Goal: Information Seeking & Learning: Learn about a topic

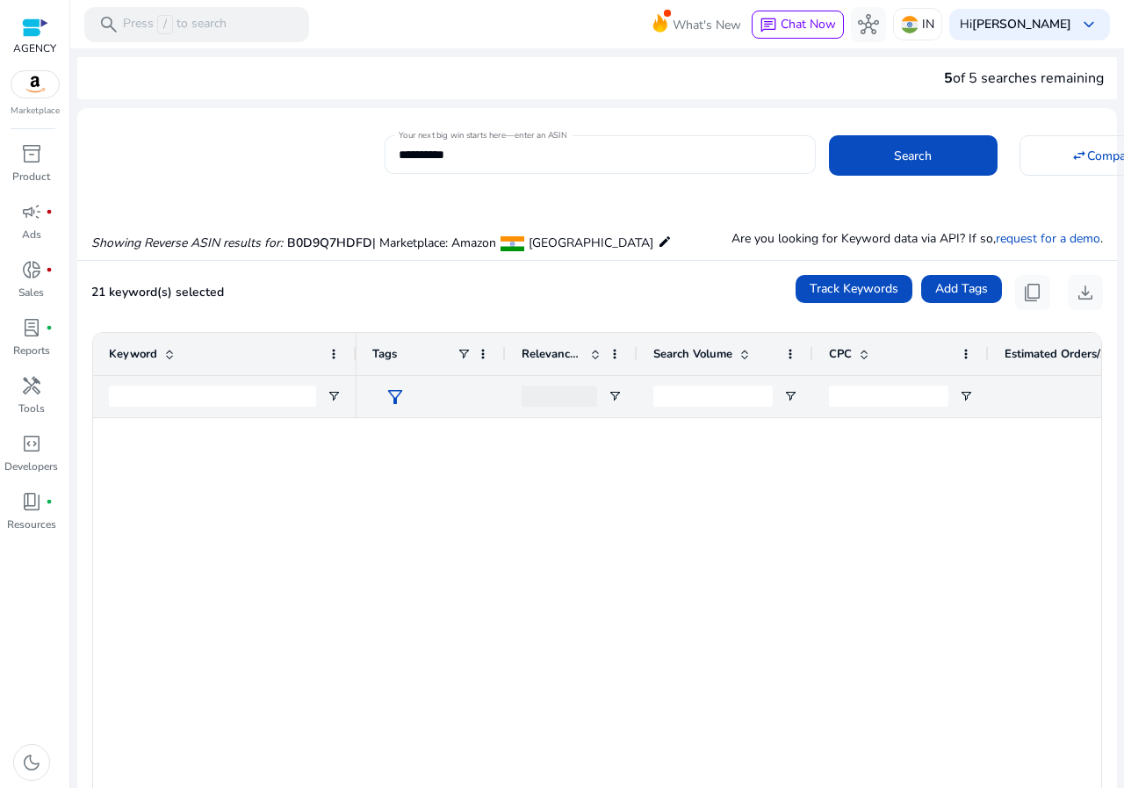
scroll to position [1054, 0]
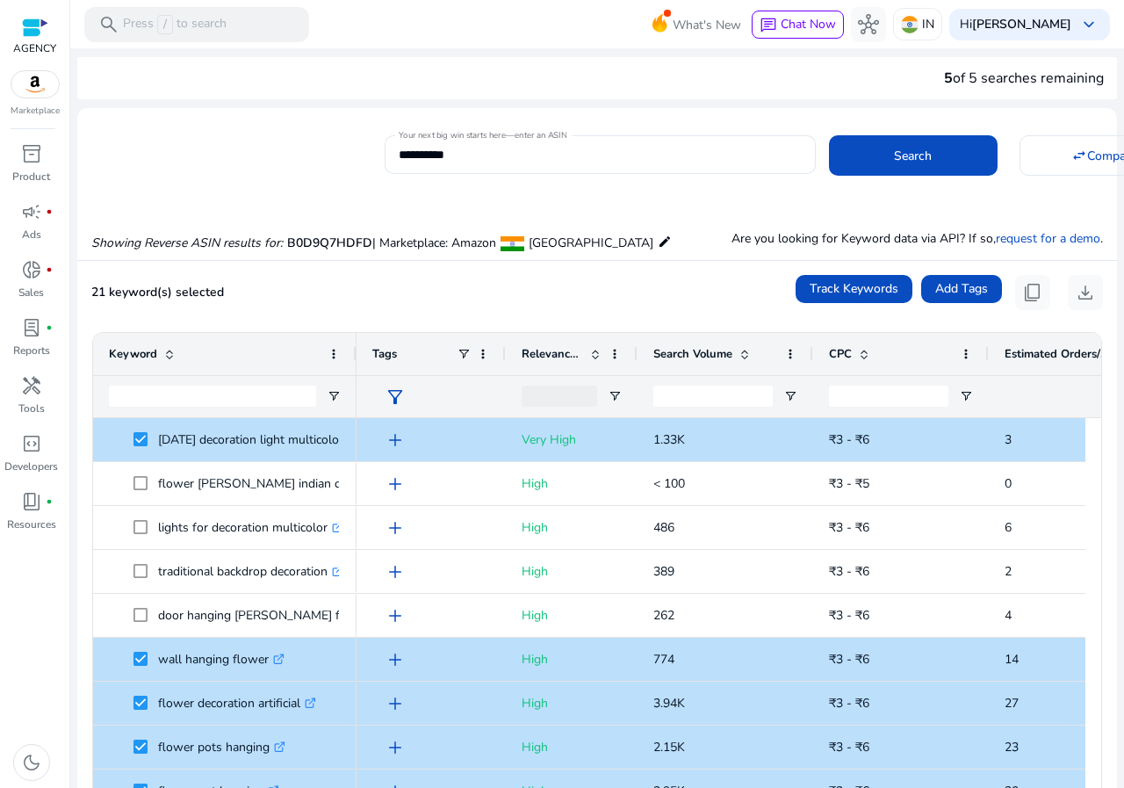
click at [23, 32] on div at bounding box center [35, 28] width 26 height 20
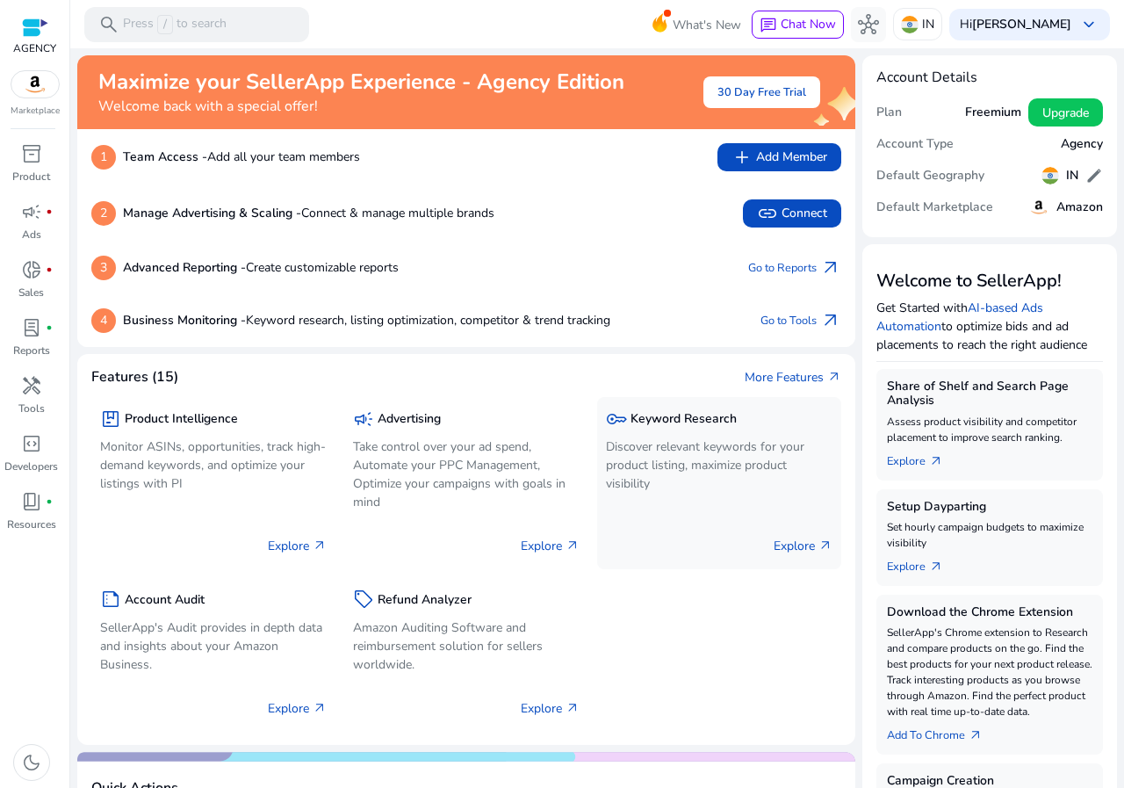
click at [648, 462] on p "Discover relevant keywords for your product listing, maximize product visibility" at bounding box center [719, 464] width 227 height 55
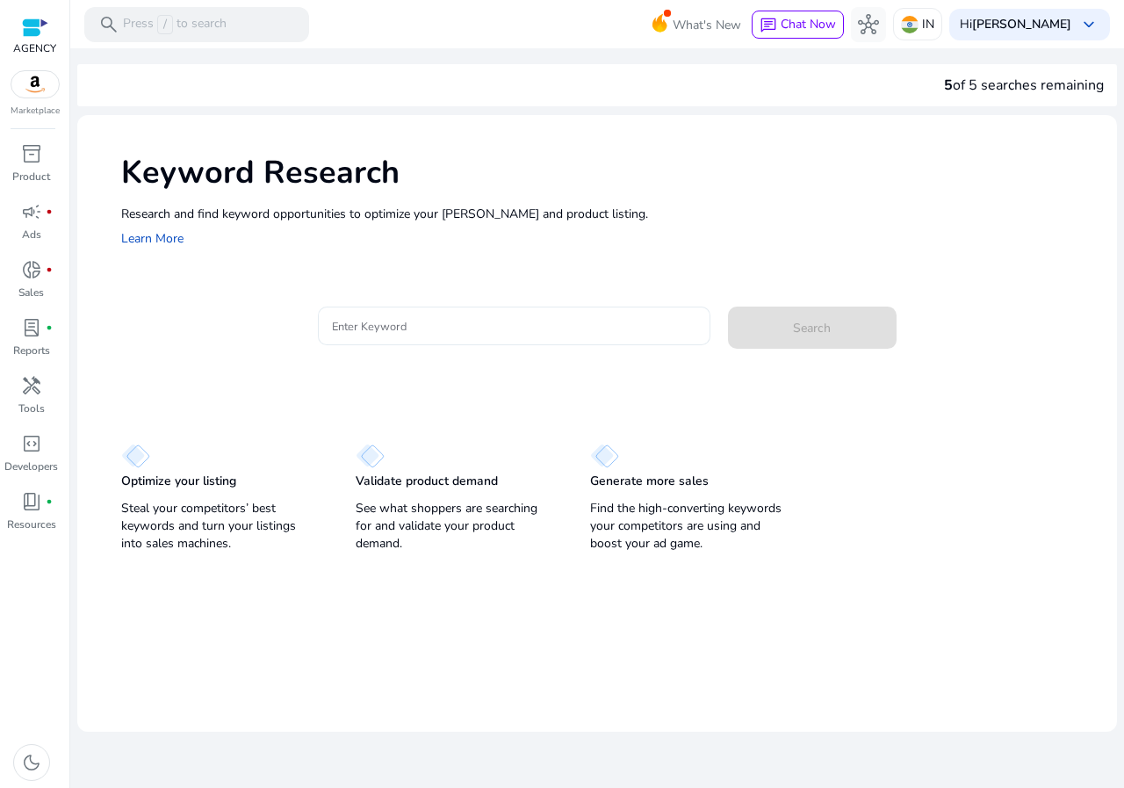
click at [447, 307] on div at bounding box center [514, 325] width 364 height 39
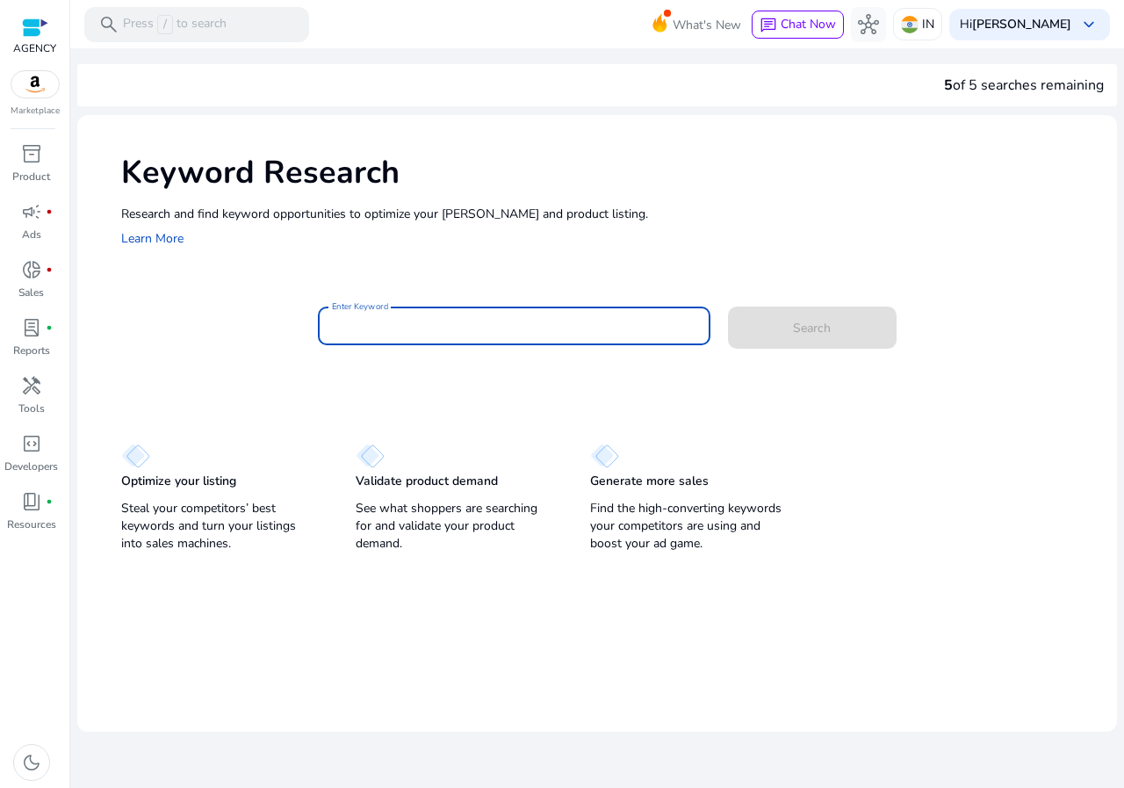
click at [438, 318] on input "Enter Keyword" at bounding box center [514, 325] width 364 height 19
click at [728, 306] on button "Search" at bounding box center [812, 327] width 169 height 42
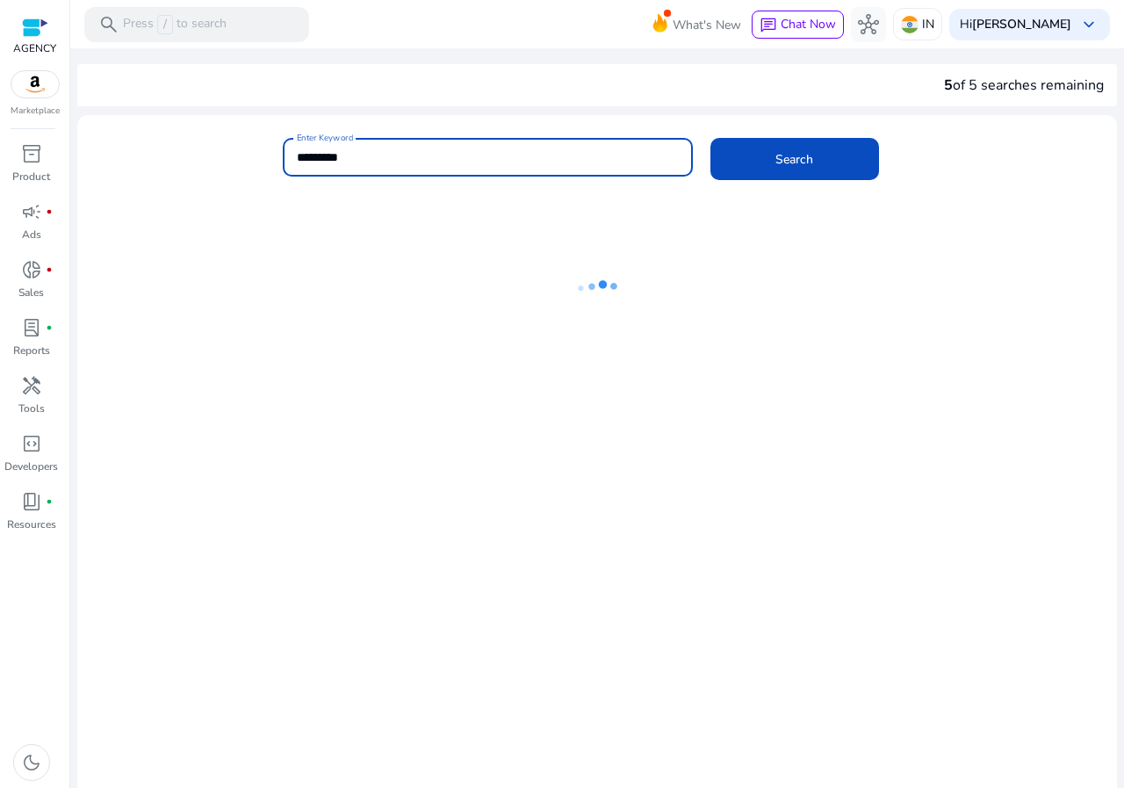
drag, startPoint x: 336, startPoint y: 156, endPoint x: 349, endPoint y: 156, distance: 13.2
click at [349, 156] on input "*********" at bounding box center [488, 157] width 382 height 19
click at [350, 156] on input "*********" at bounding box center [488, 157] width 382 height 19
click at [365, 155] on input "*********" at bounding box center [488, 157] width 382 height 19
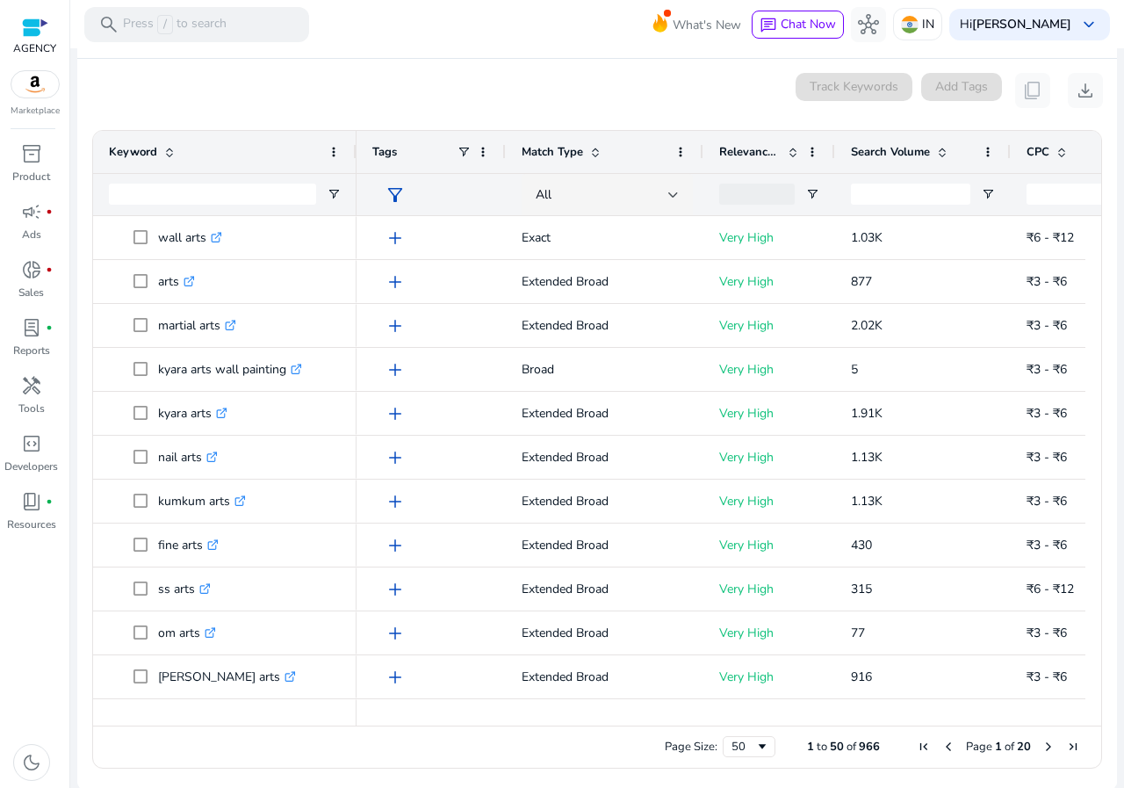
scroll to position [227, 0]
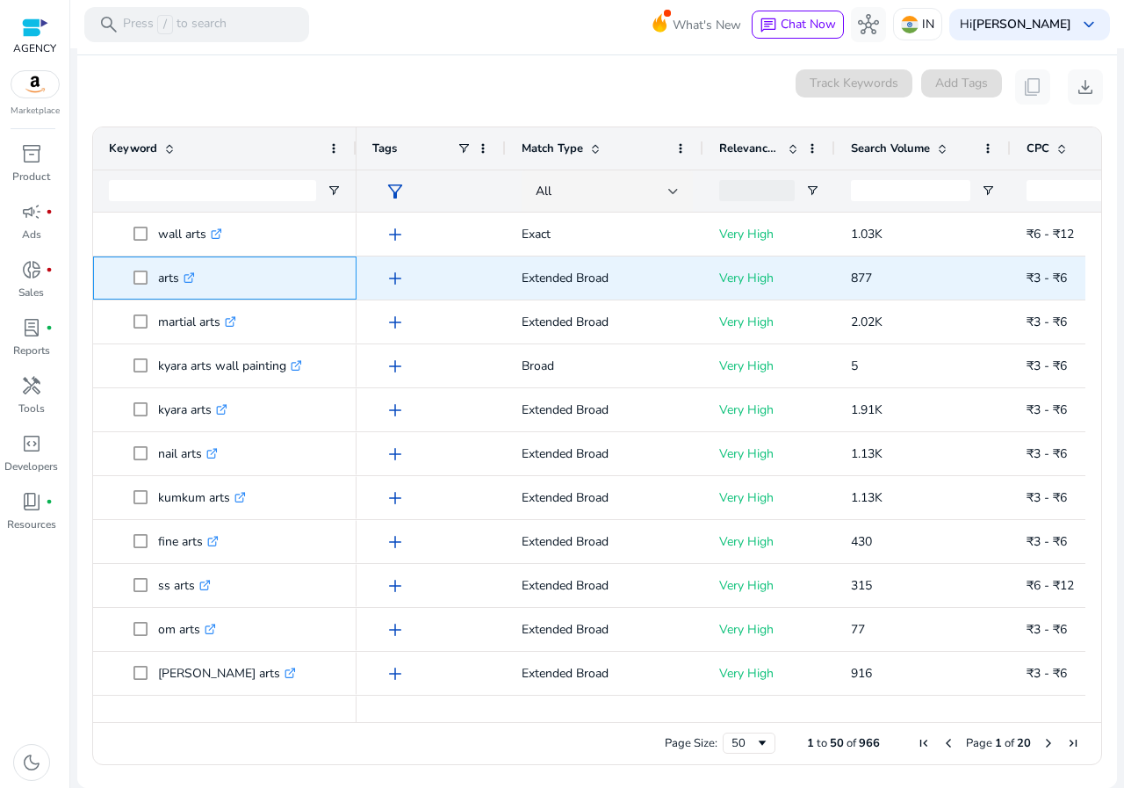
drag, startPoint x: 163, startPoint y: 277, endPoint x: 178, endPoint y: 282, distance: 15.6
click at [178, 282] on p "arts .st0{fill:#2c8af8}" at bounding box center [176, 278] width 37 height 36
click at [179, 281] on p "arts .st0{fill:#2c8af8}" at bounding box center [176, 278] width 37 height 36
click at [179, 277] on p "arts .st0{fill:#2c8af8}" at bounding box center [176, 278] width 37 height 36
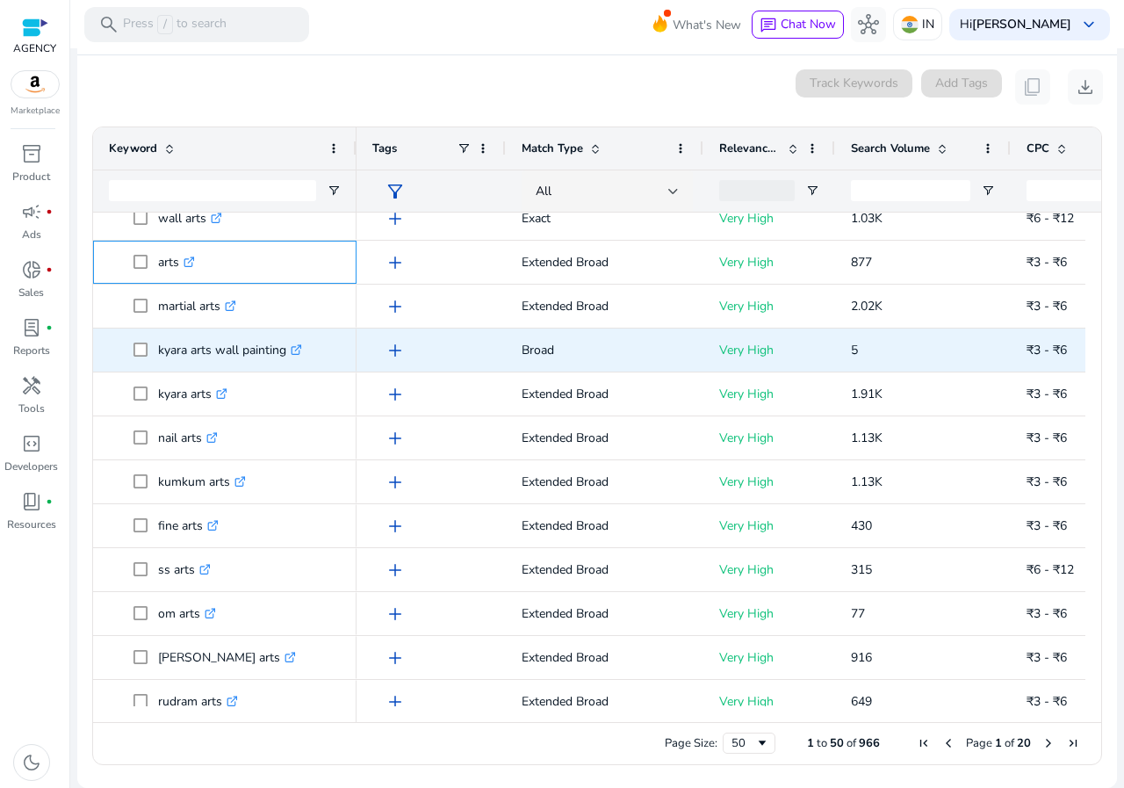
scroll to position [0, 0]
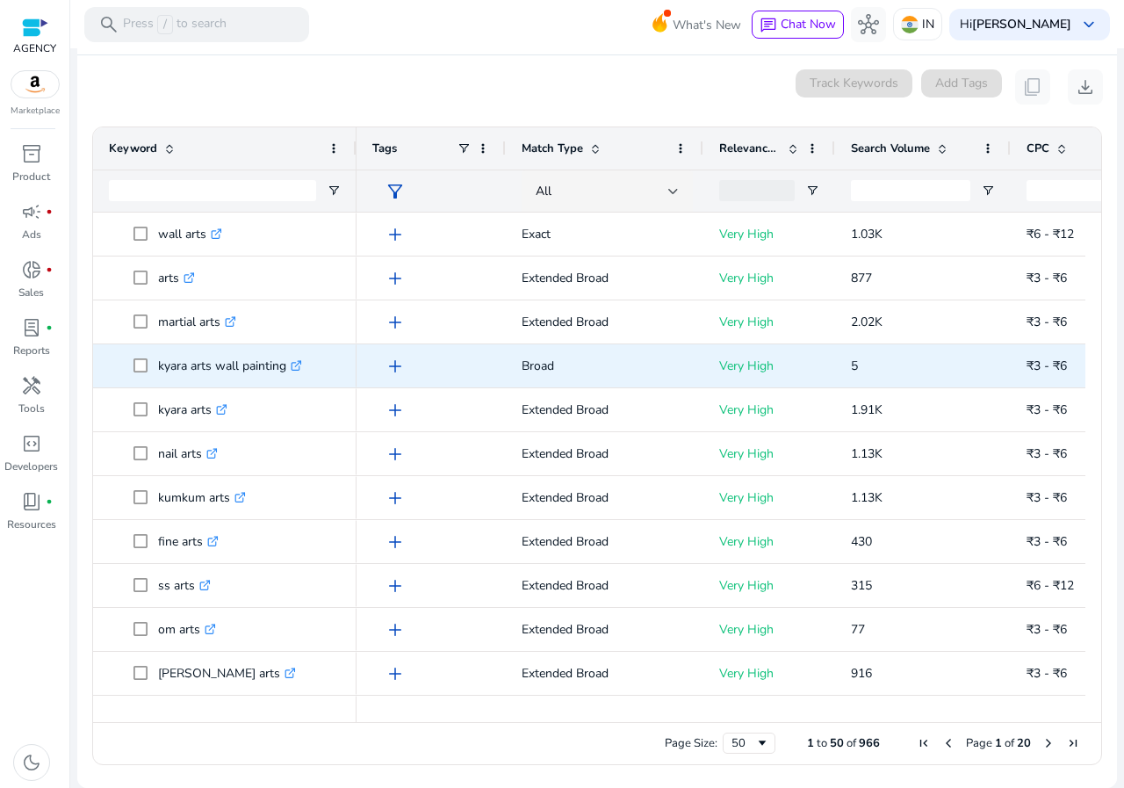
click at [226, 363] on p "kyara arts wall painting .st0{fill:#2c8af8}" at bounding box center [230, 366] width 144 height 36
click at [203, 363] on p "kyara arts wall painting .st0{fill:#2c8af8}" at bounding box center [230, 366] width 144 height 36
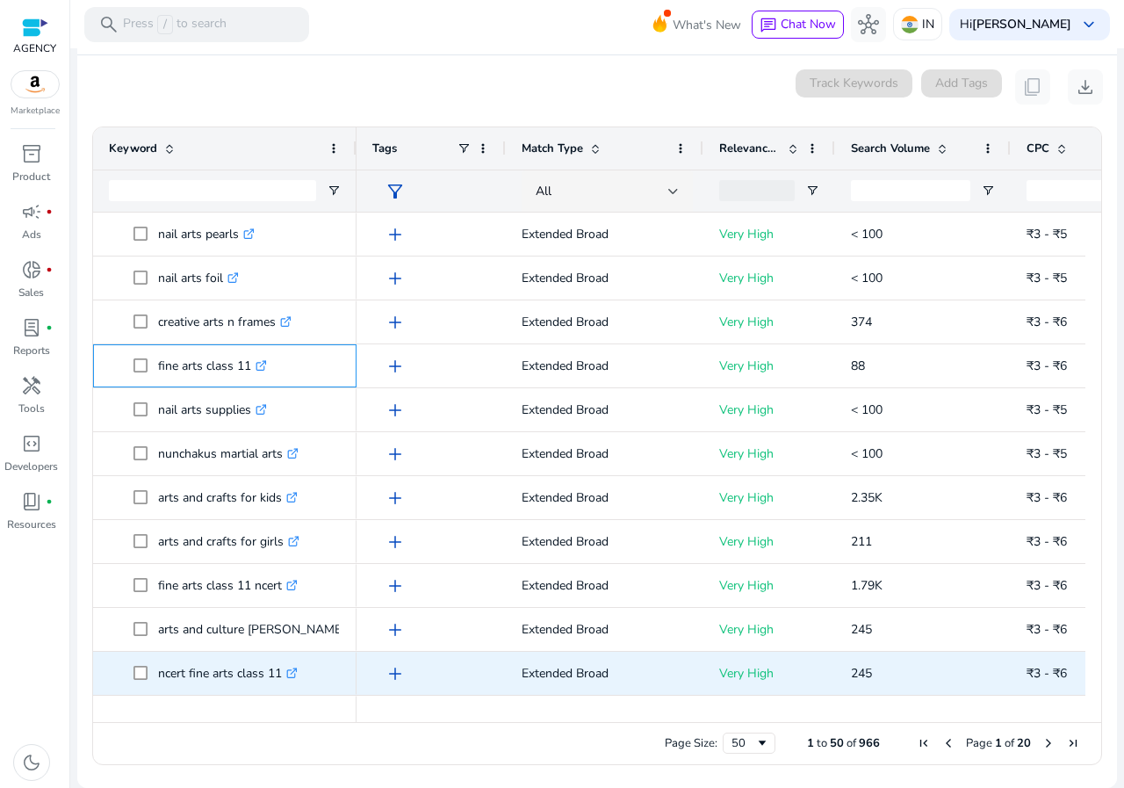
drag, startPoint x: 155, startPoint y: 363, endPoint x: 285, endPoint y: 682, distance: 344.2
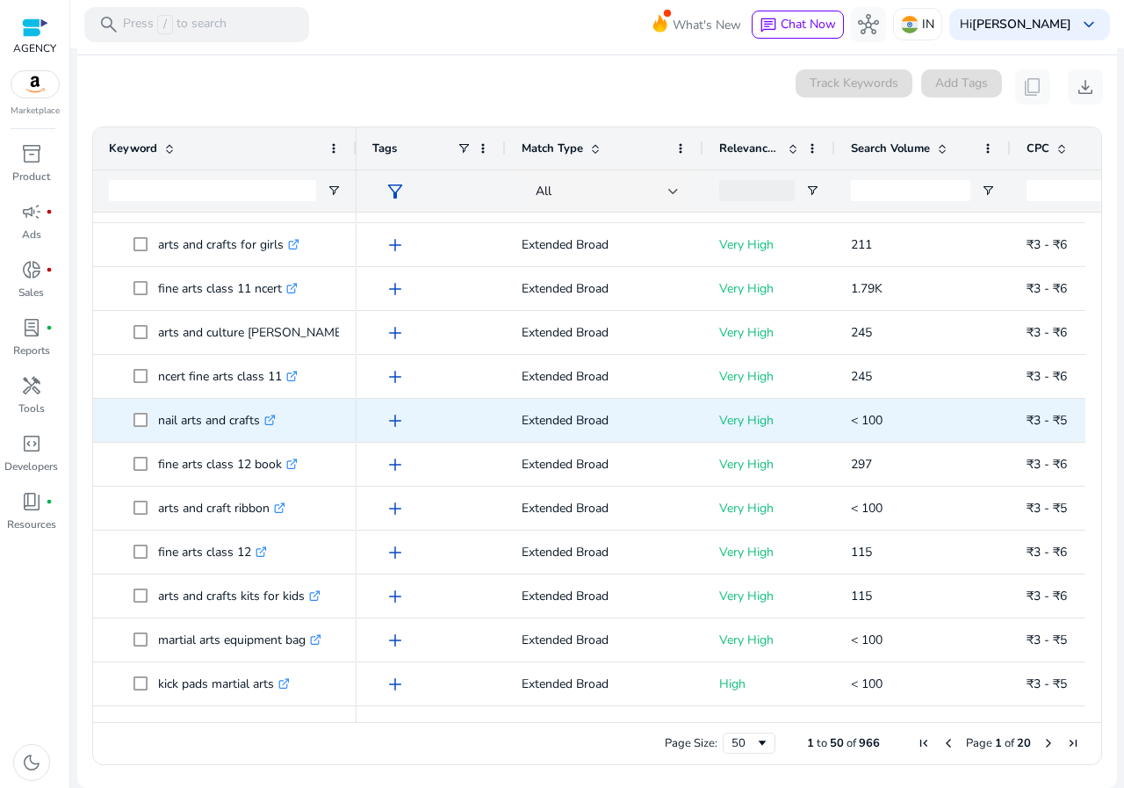
click at [222, 406] on p "nail arts and crafts .st0{fill:#2c8af8}" at bounding box center [217, 420] width 118 height 36
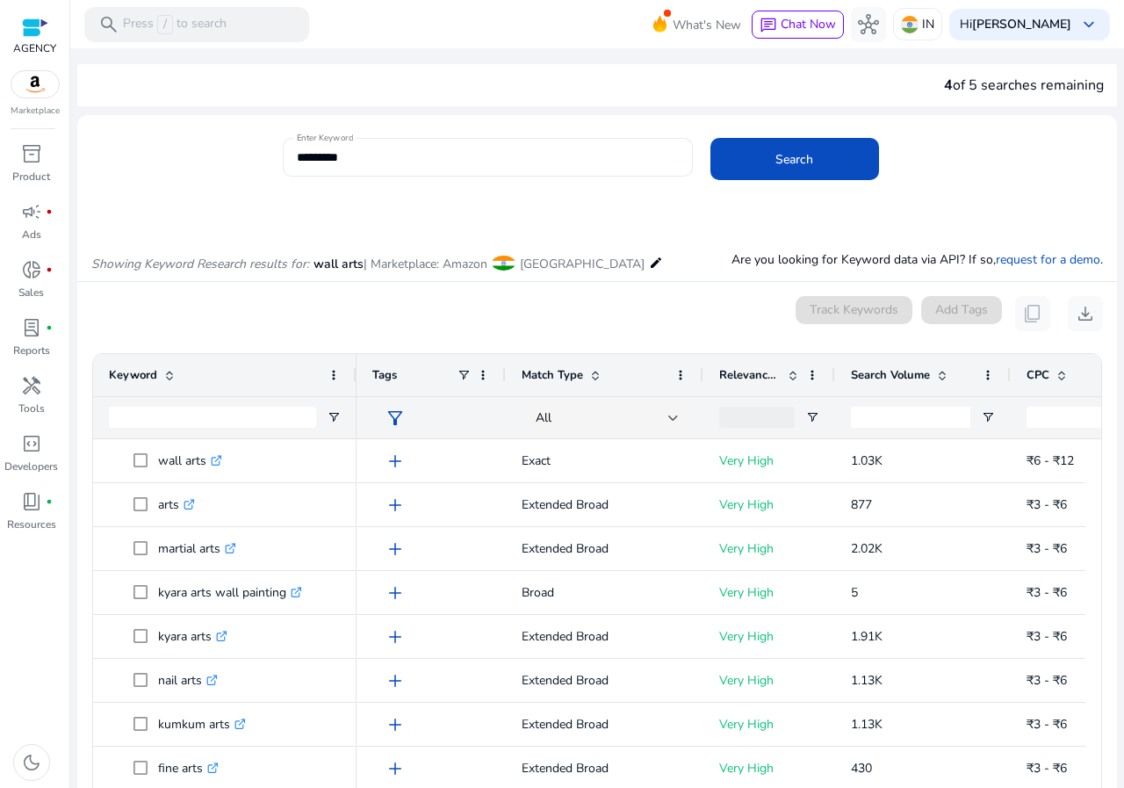
drag, startPoint x: 408, startPoint y: 140, endPoint x: 365, endPoint y: 148, distance: 43.6
click at [403, 142] on div "*********" at bounding box center [488, 157] width 382 height 39
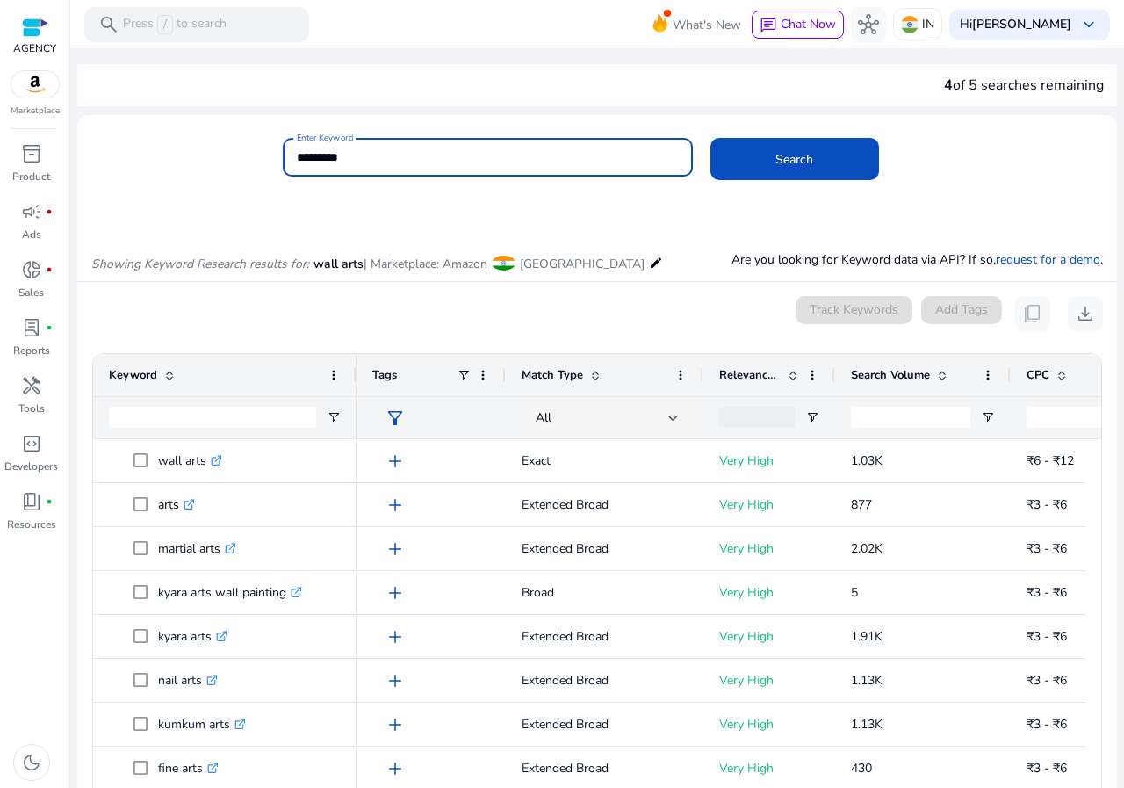
click at [336, 154] on input "*********" at bounding box center [488, 157] width 382 height 19
click at [332, 154] on input "*********" at bounding box center [488, 157] width 382 height 19
type input "**********"
click at [710, 138] on button "Search" at bounding box center [794, 159] width 169 height 42
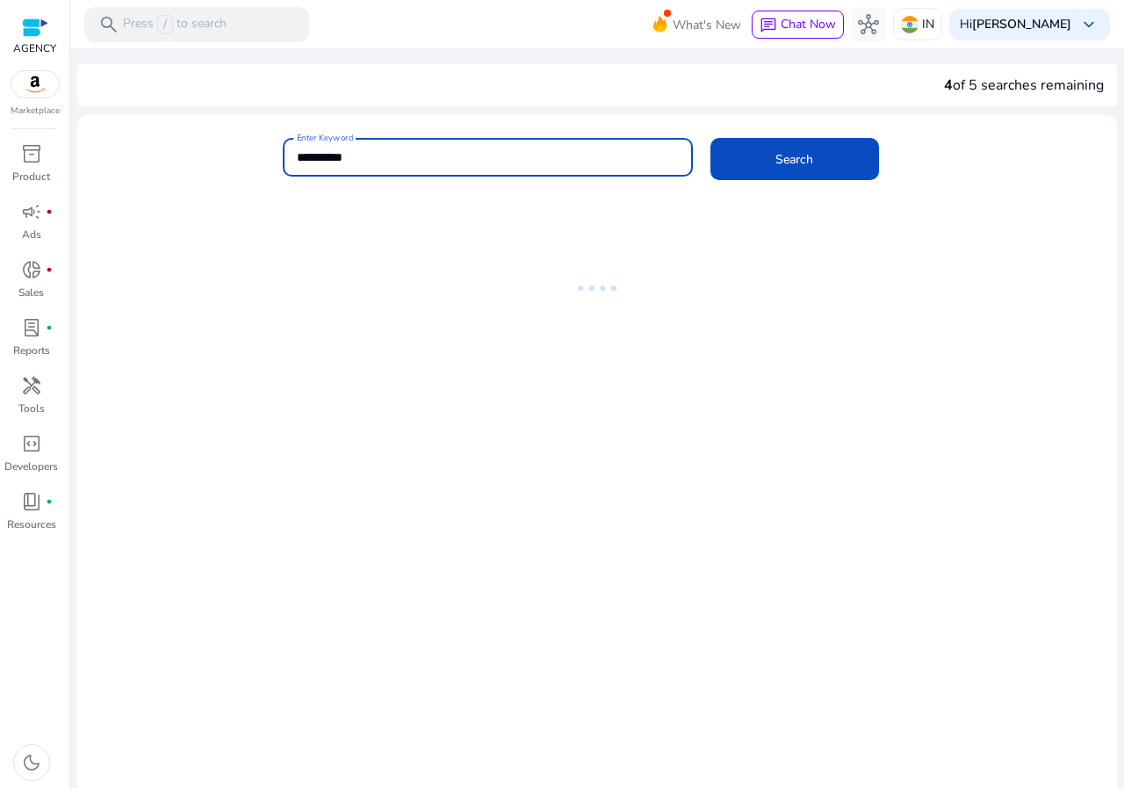
click at [335, 162] on input "**********" at bounding box center [488, 157] width 382 height 19
click at [307, 162] on input "**********" at bounding box center [488, 157] width 382 height 19
click at [387, 161] on input "**********" at bounding box center [488, 157] width 382 height 19
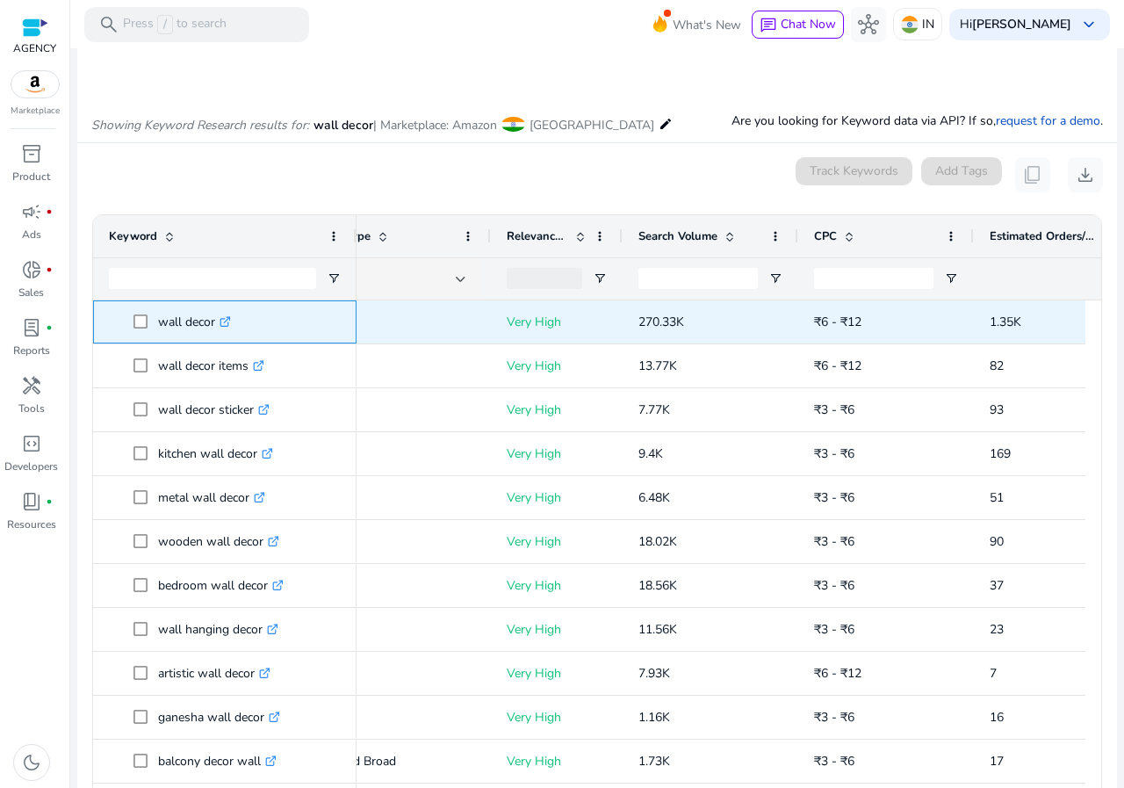
click at [222, 320] on link ".st0{fill:#2c8af8}" at bounding box center [223, 321] width 16 height 17
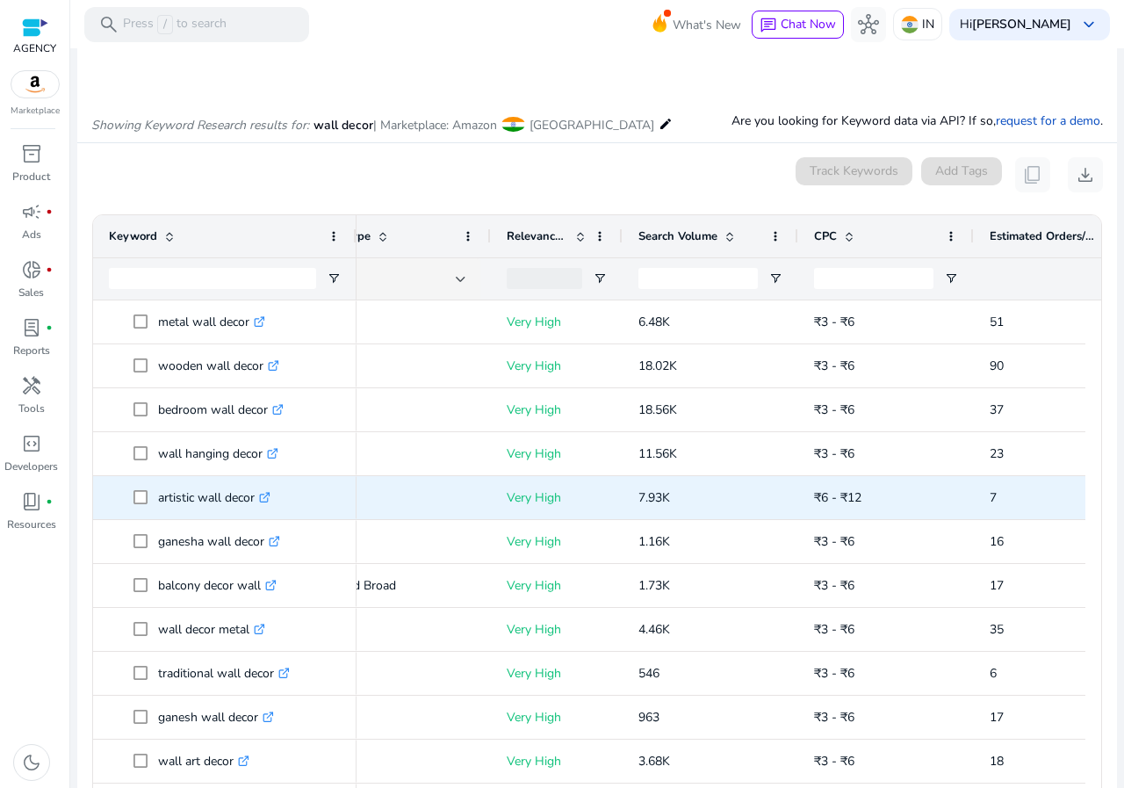
click at [191, 493] on p "artistic wall decor .st0{fill:#2c8af8}" at bounding box center [214, 497] width 112 height 36
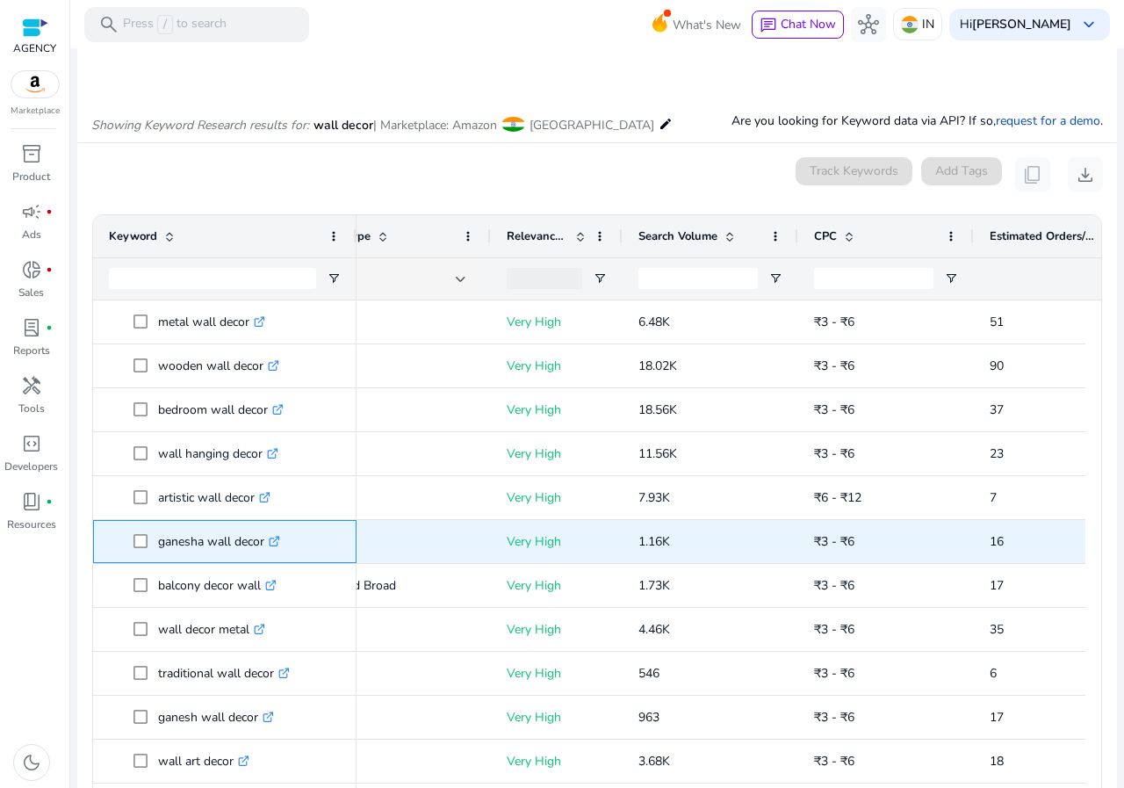
click at [190, 551] on p "ganesha wall decor .st0{fill:#2c8af8}" at bounding box center [219, 541] width 122 height 36
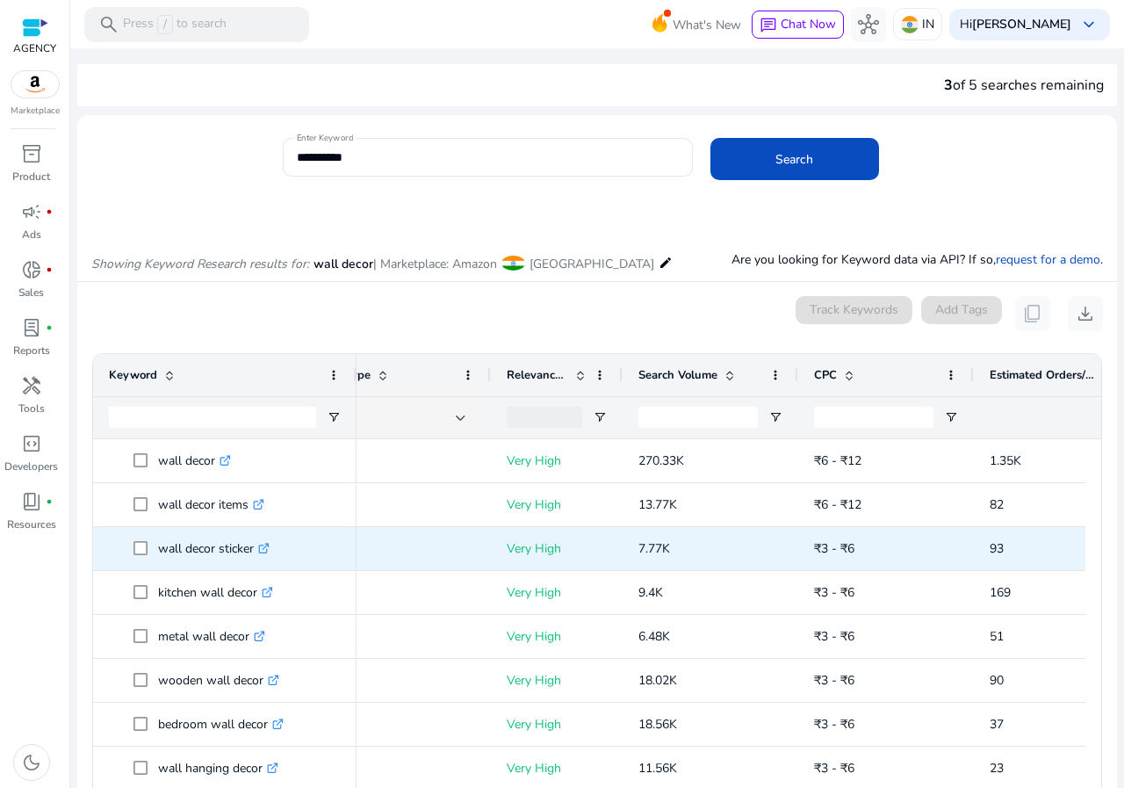
click at [184, 546] on p "wall decor sticker .st0{fill:#2c8af8}" at bounding box center [214, 548] width 112 height 36
click at [183, 543] on p "wall decor sticker .st0{fill:#2c8af8}" at bounding box center [214, 548] width 112 height 36
click at [218, 545] on p "wall decor sticker .st0{fill:#2c8af8}" at bounding box center [214, 548] width 112 height 36
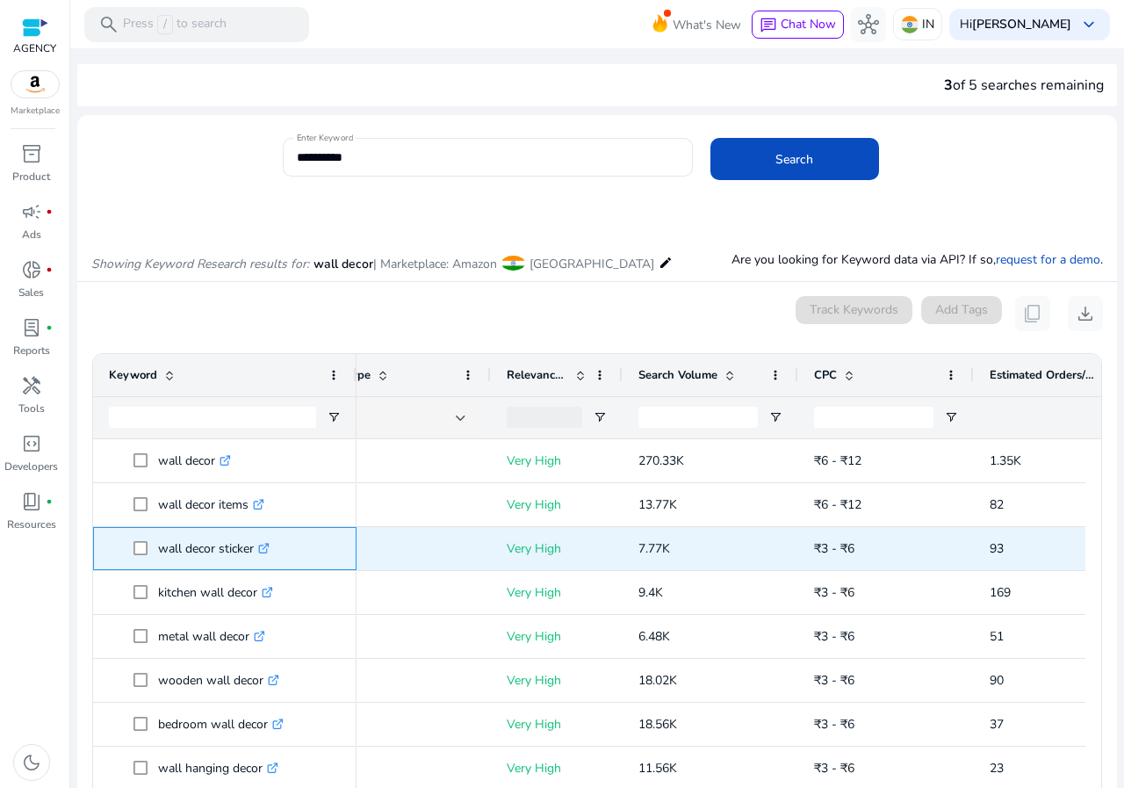
click at [218, 545] on p "wall decor sticker .st0{fill:#2c8af8}" at bounding box center [214, 548] width 112 height 36
click at [216, 545] on p "wall decor sticker .st0{fill:#2c8af8}" at bounding box center [214, 548] width 112 height 36
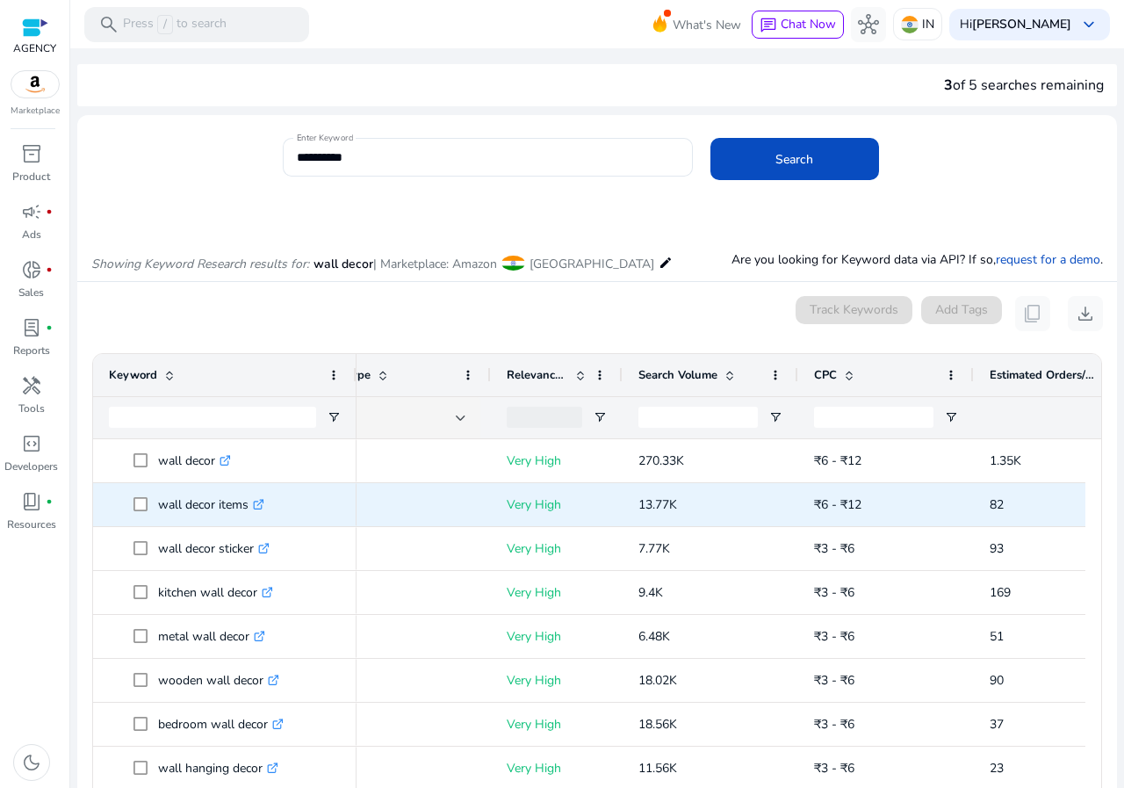
click at [215, 502] on p "wall decor items .st0{fill:#2c8af8}" at bounding box center [211, 504] width 106 height 36
click at [183, 503] on p "wall decor items .st0{fill:#2c8af8}" at bounding box center [211, 504] width 106 height 36
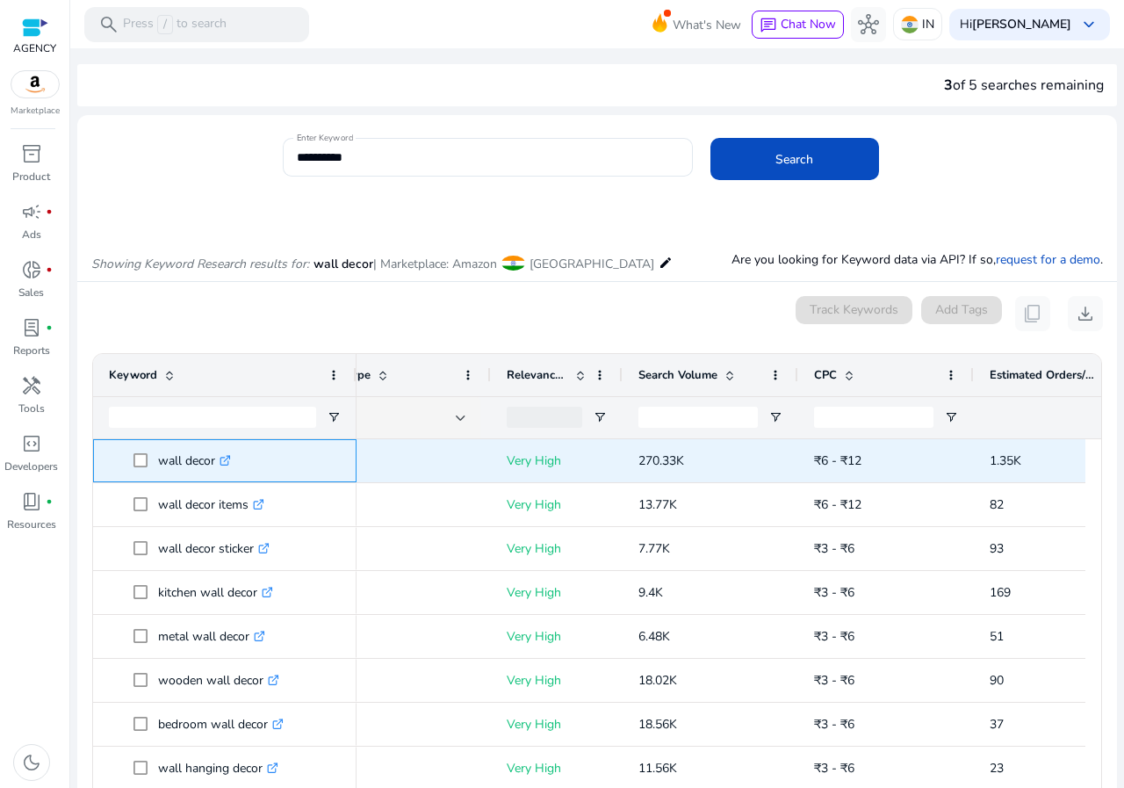
click at [182, 457] on p "wall decor .st0{fill:#2c8af8}" at bounding box center [194, 461] width 73 height 36
click at [183, 472] on p "wall decor .st0{fill:#2c8af8}" at bounding box center [194, 461] width 73 height 36
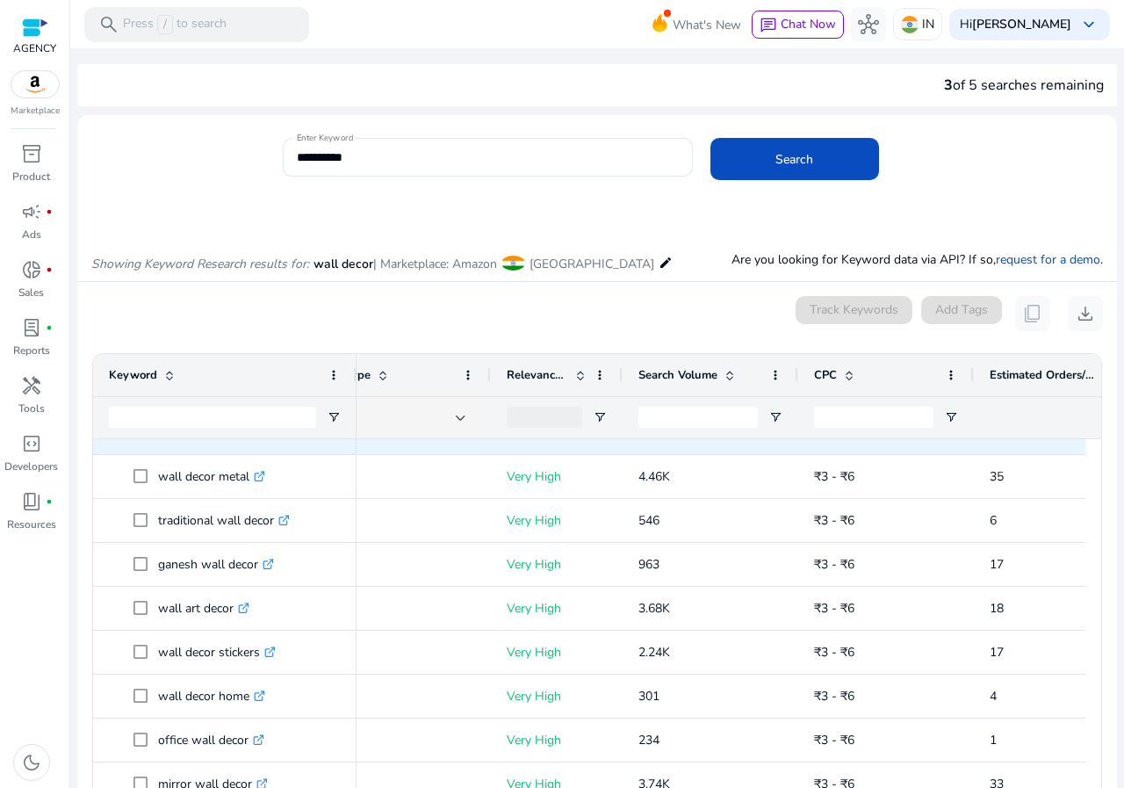
scroll to position [527, 0]
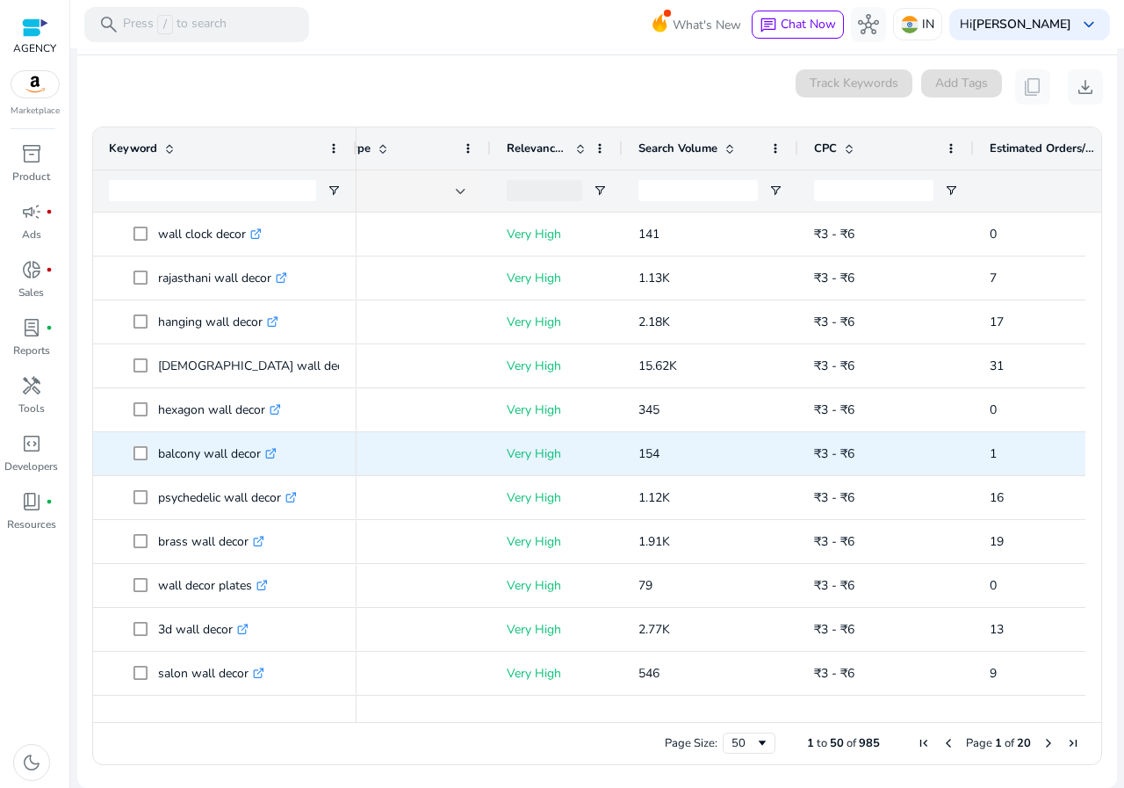
click at [233, 453] on p "balcony wall decor .st0{fill:#2c8af8}" at bounding box center [217, 453] width 119 height 36
click at [227, 453] on p "balcony wall decor .st0{fill:#2c8af8}" at bounding box center [217, 453] width 119 height 36
click at [202, 456] on p "balcony wall decor .st0{fill:#2c8af8}" at bounding box center [217, 453] width 119 height 36
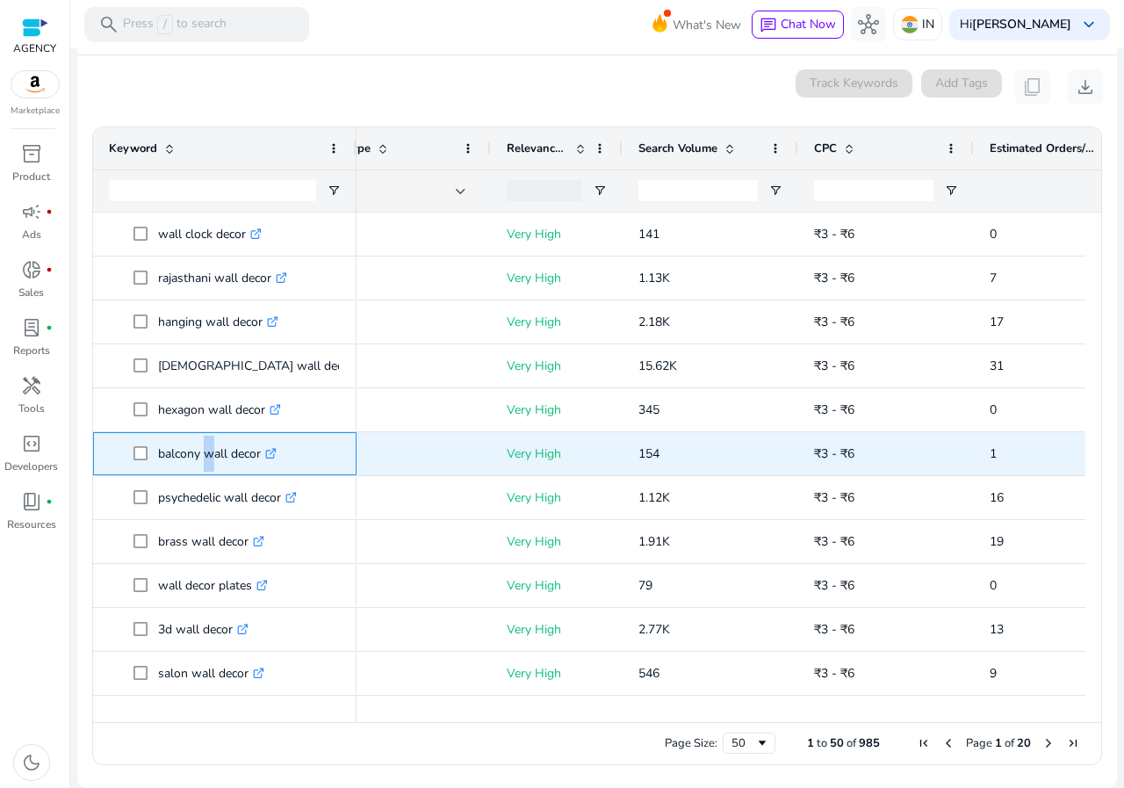
click at [202, 456] on p "balcony wall decor .st0{fill:#2c8af8}" at bounding box center [217, 453] width 119 height 36
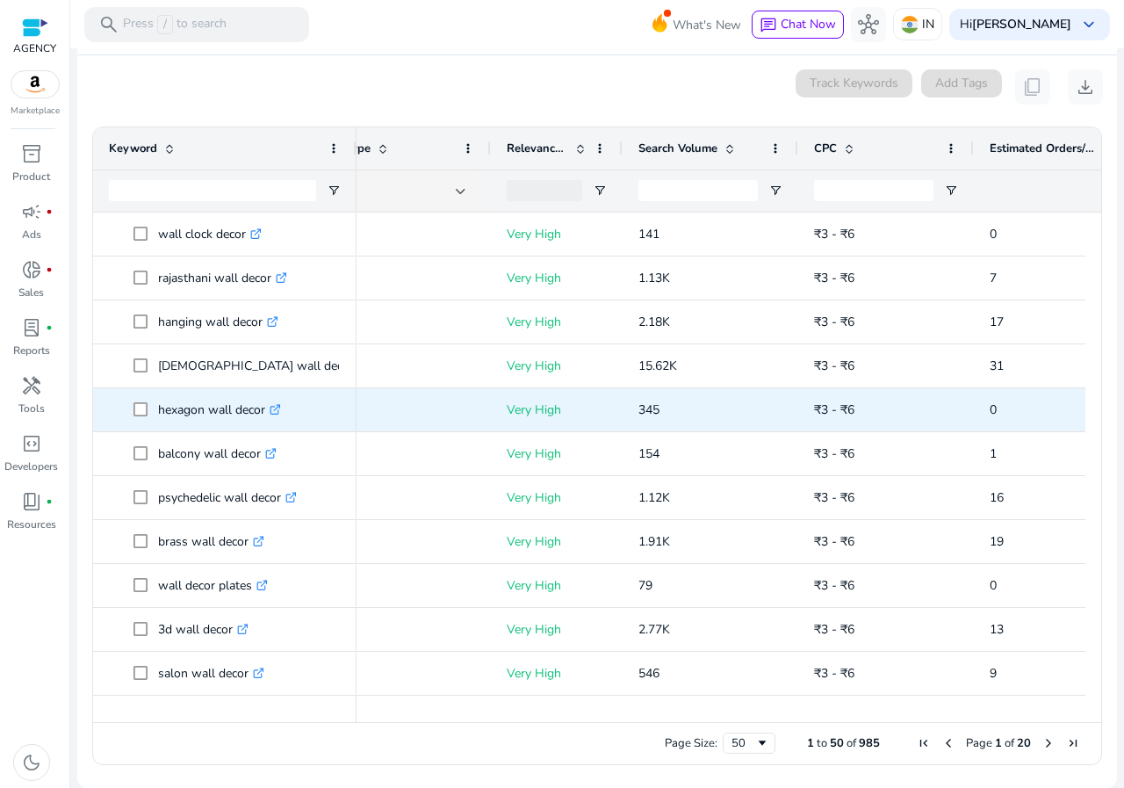
click at [208, 412] on p "hexagon wall decor .st0{fill:#2c8af8}" at bounding box center [219, 410] width 123 height 36
click at [206, 411] on p "hexagon wall decor .st0{fill:#2c8af8}" at bounding box center [219, 410] width 123 height 36
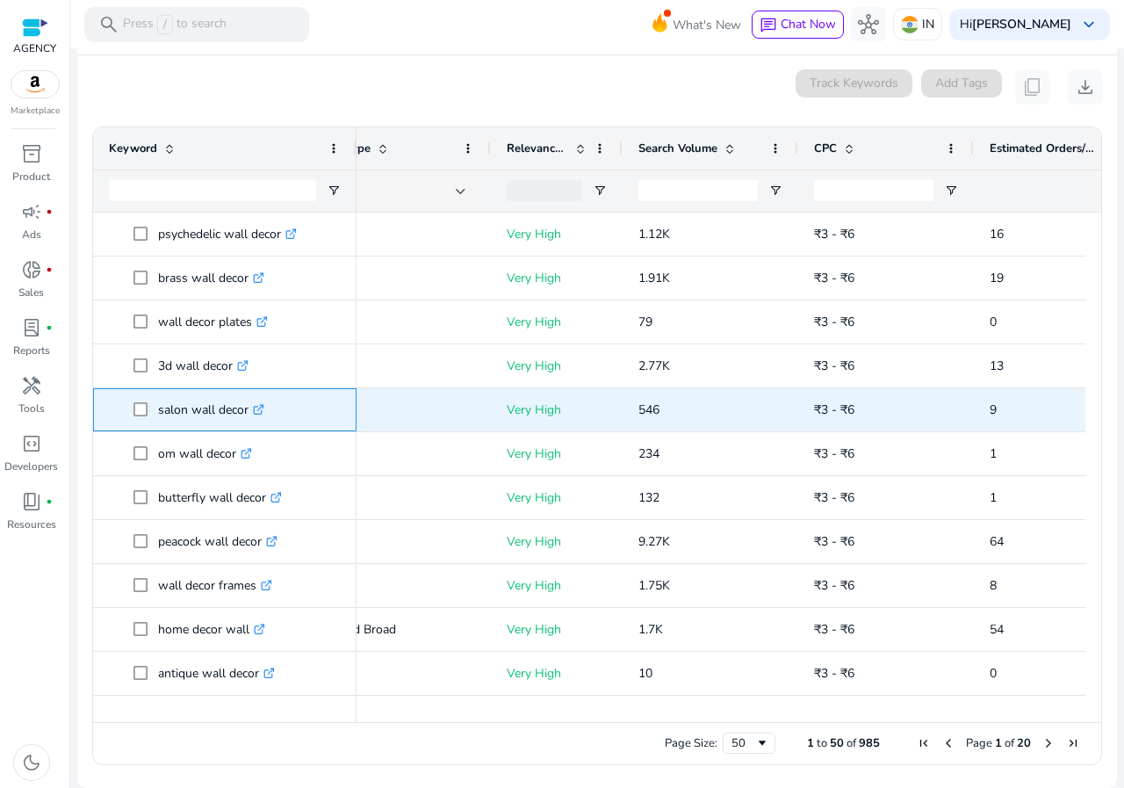
click at [202, 409] on p "salon wall decor .st0{fill:#2c8af8}" at bounding box center [211, 410] width 106 height 36
click at [189, 408] on p "salon wall decor .st0{fill:#2c8af8}" at bounding box center [211, 410] width 106 height 36
click at [218, 408] on p "salon wall decor .st0{fill:#2c8af8}" at bounding box center [211, 410] width 106 height 36
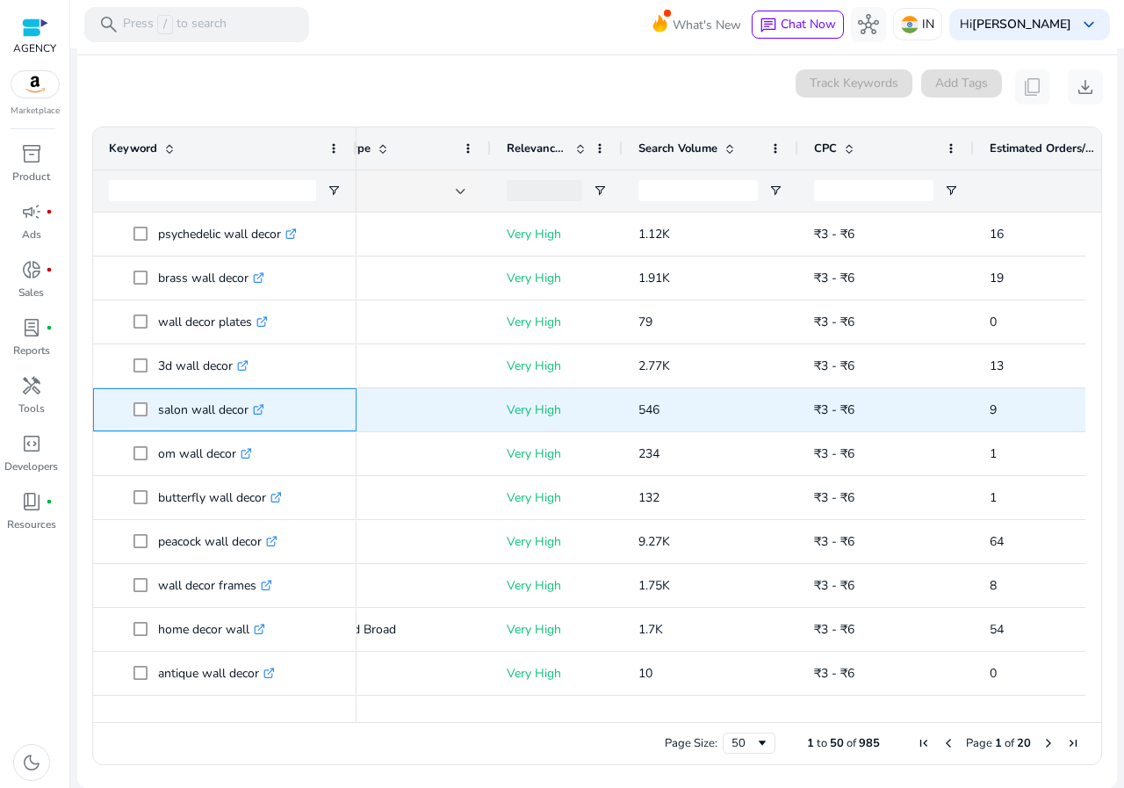
click at [218, 408] on p "salon wall decor .st0{fill:#2c8af8}" at bounding box center [211, 410] width 106 height 36
click at [216, 406] on p "salon wall decor .st0{fill:#2c8af8}" at bounding box center [211, 410] width 106 height 36
click at [217, 407] on p "salon wall decor .st0{fill:#2c8af8}" at bounding box center [211, 410] width 106 height 36
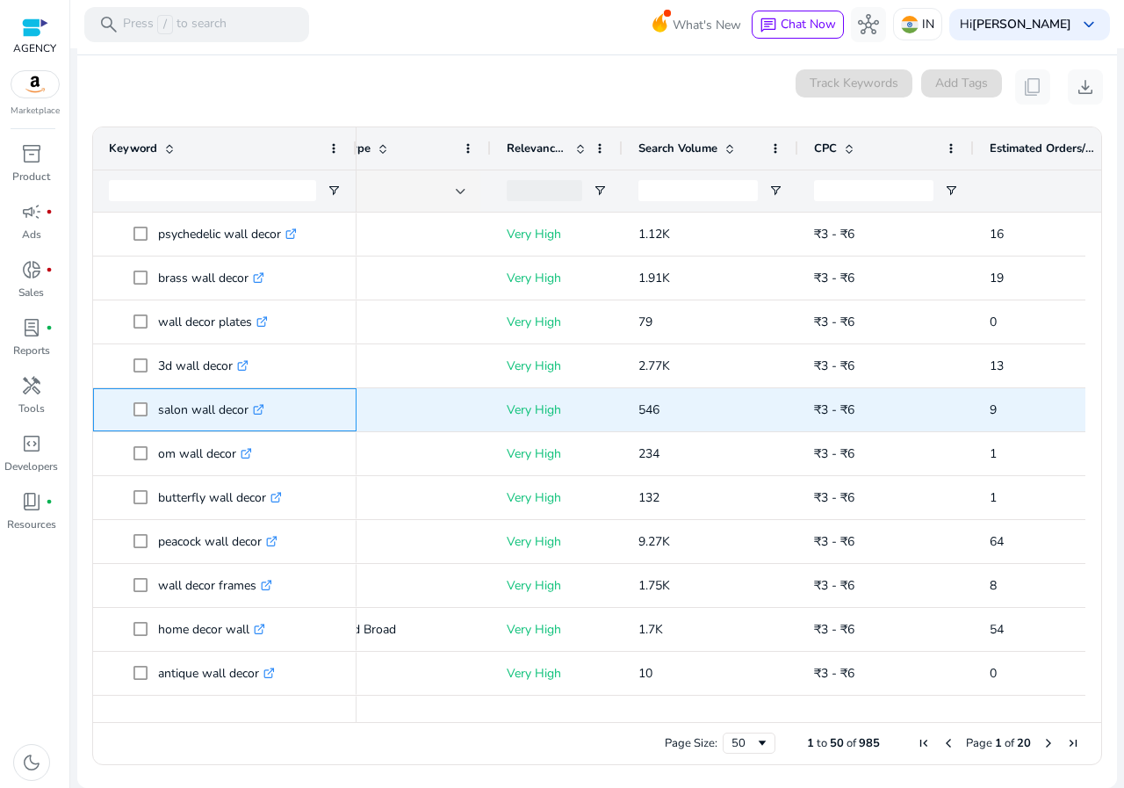
click at [217, 407] on p "salon wall decor .st0{fill:#2c8af8}" at bounding box center [211, 410] width 106 height 36
click at [214, 407] on p "salon wall decor .st0{fill:#2c8af8}" at bounding box center [211, 410] width 106 height 36
click at [205, 407] on p "tree wall decor .st0{fill:#2c8af8}" at bounding box center [206, 410] width 97 height 36
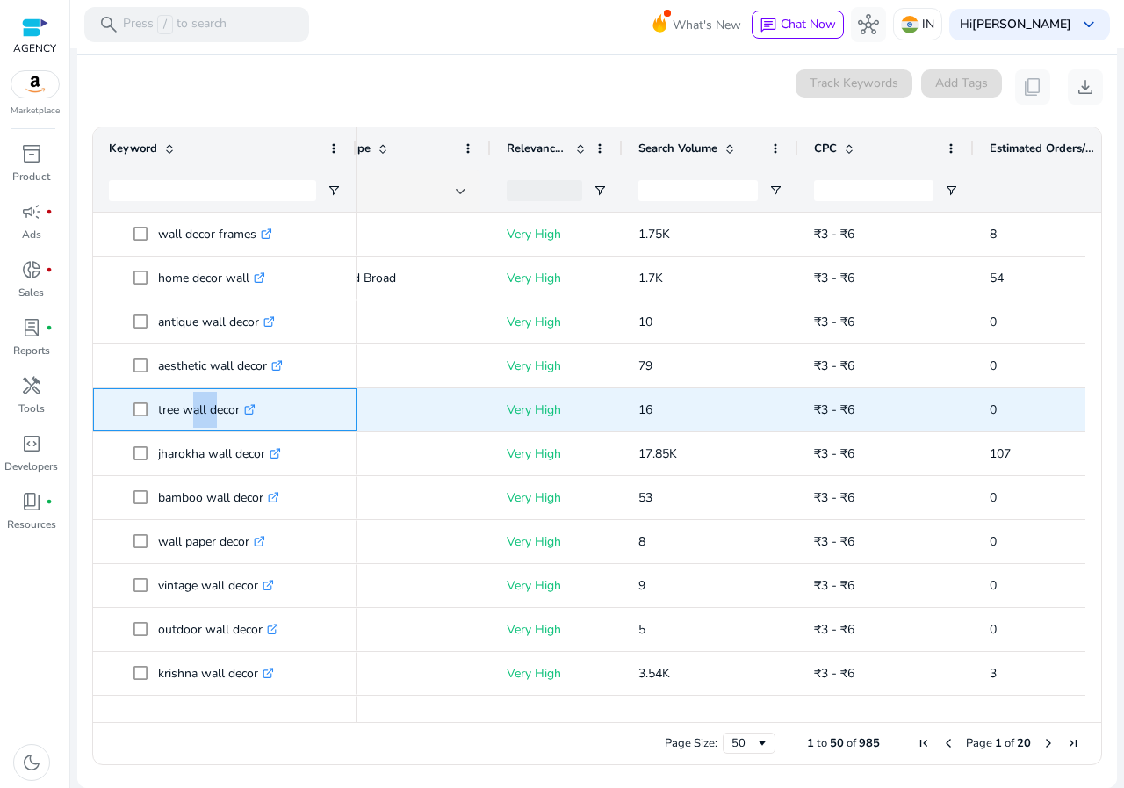
click at [205, 407] on p "tree wall decor .st0{fill:#2c8af8}" at bounding box center [206, 410] width 97 height 36
click at [208, 409] on p "tree wall decor .st0{fill:#2c8af8}" at bounding box center [206, 410] width 97 height 36
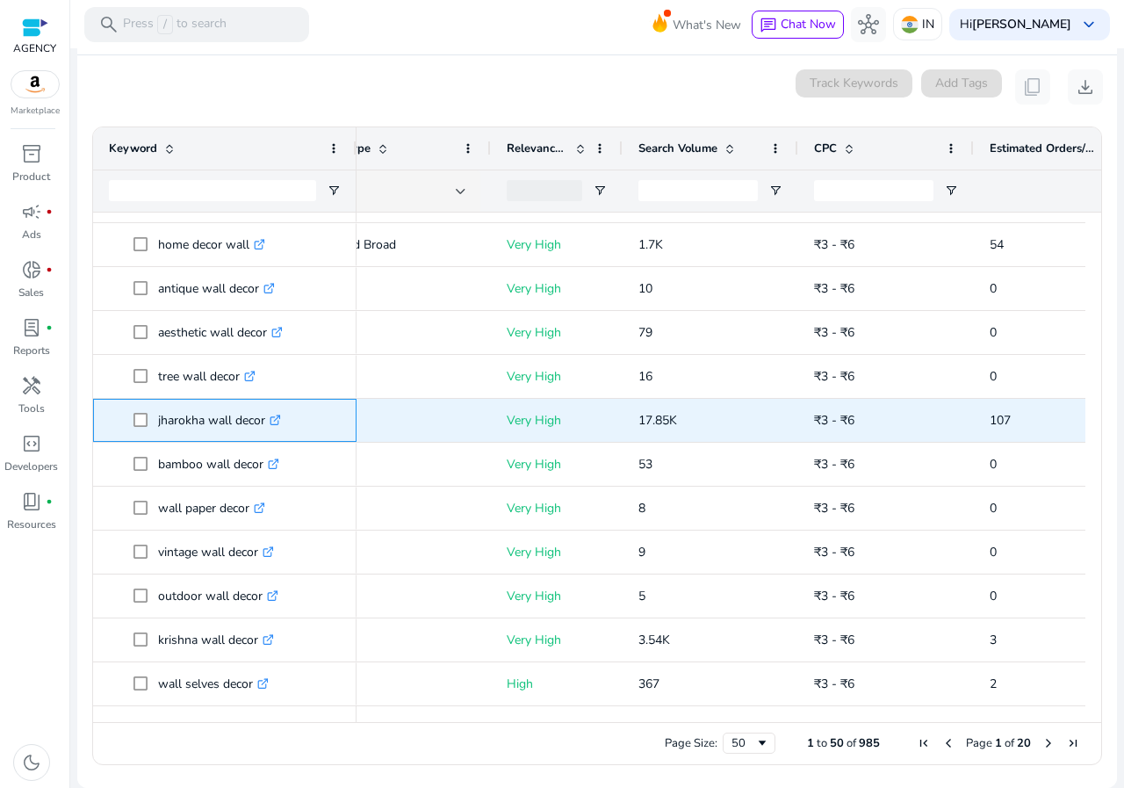
click at [207, 423] on p "jharokha wall decor .st0{fill:#2c8af8}" at bounding box center [219, 420] width 123 height 36
click at [204, 421] on p "jharokha wall decor .st0{fill:#2c8af8}" at bounding box center [219, 420] width 123 height 36
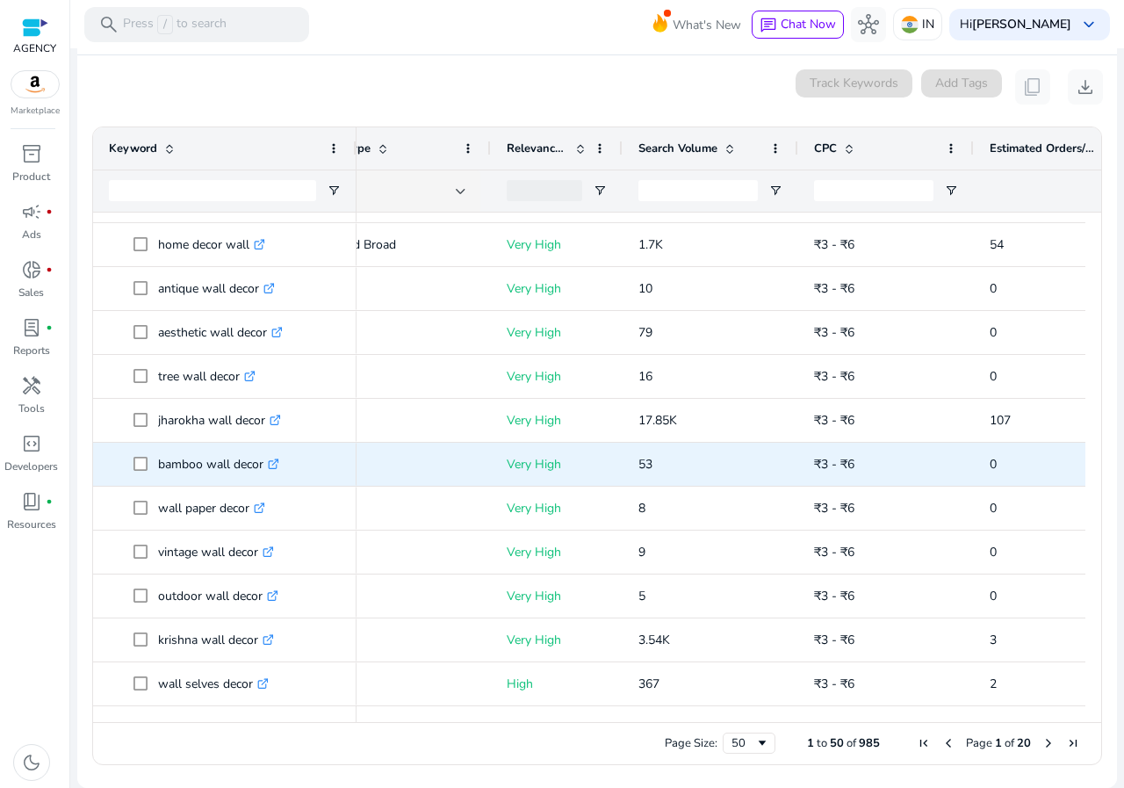
click at [202, 464] on p "bamboo wall decor .st0{fill:#2c8af8}" at bounding box center [218, 464] width 121 height 36
click at [202, 465] on p "bamboo wall decor .st0{fill:#2c8af8}" at bounding box center [218, 464] width 121 height 36
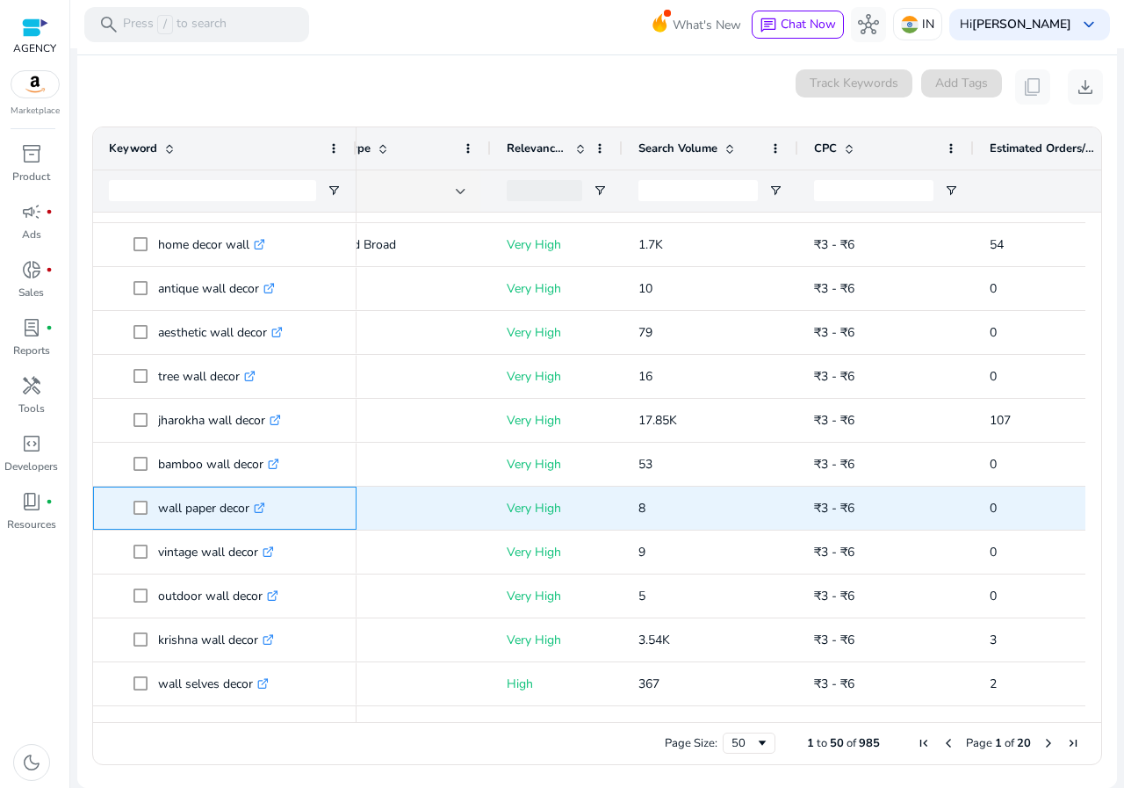
click at [218, 512] on p "wall paper decor .st0{fill:#2c8af8}" at bounding box center [211, 508] width 107 height 36
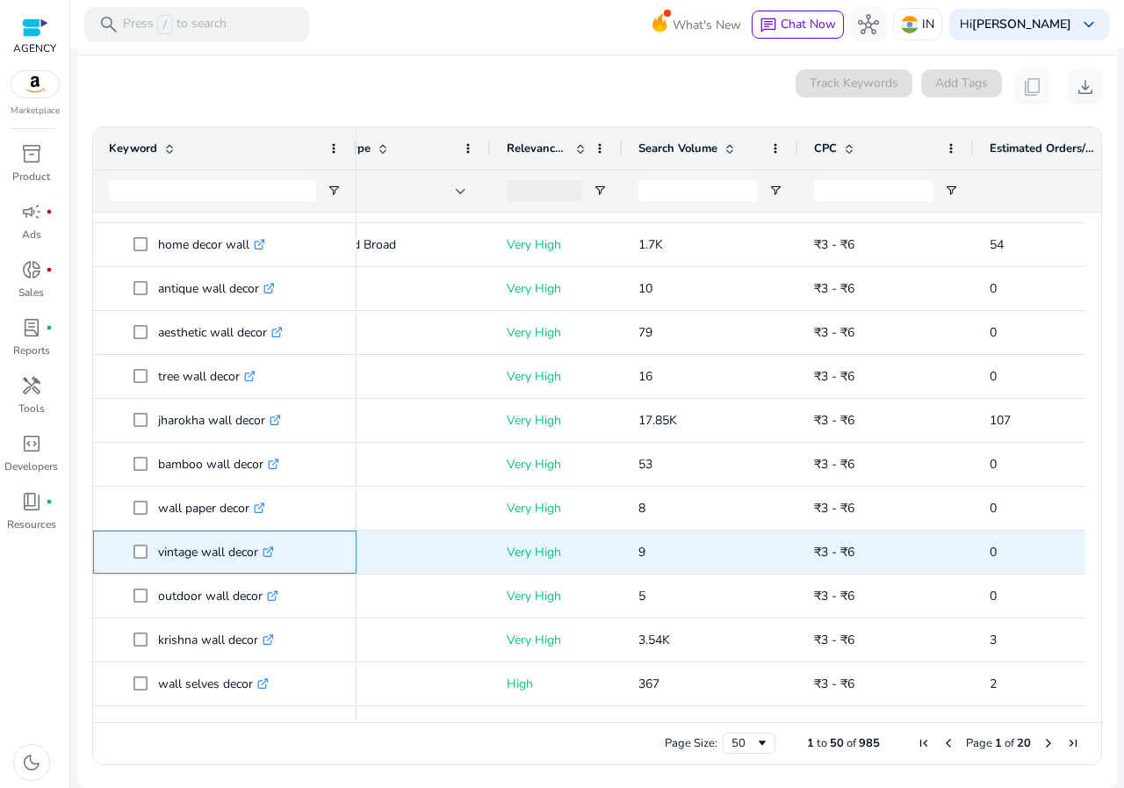
click at [229, 549] on p "vintage wall decor .st0{fill:#2c8af8}" at bounding box center [216, 552] width 116 height 36
click at [226, 550] on p "vintage wall decor .st0{fill:#2c8af8}" at bounding box center [216, 552] width 116 height 36
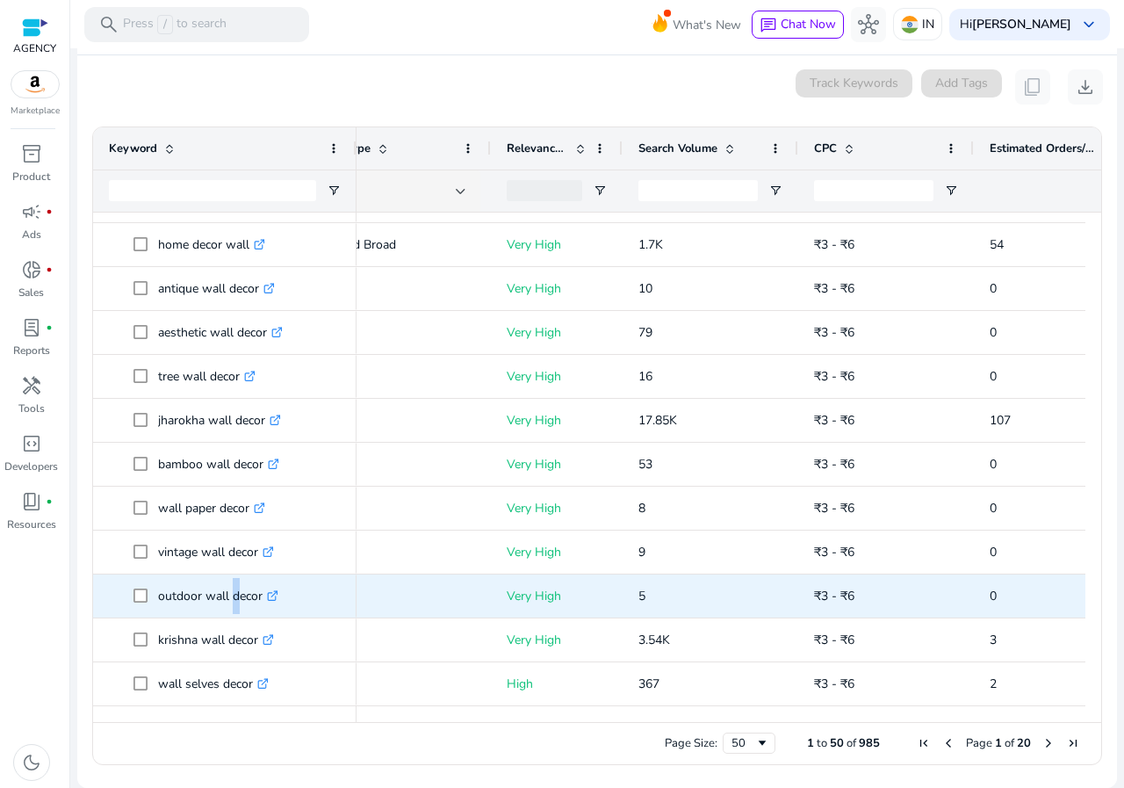
click at [230, 599] on p "outdoor wall decor .st0{fill:#2c8af8}" at bounding box center [218, 596] width 120 height 36
click at [226, 591] on p "outdoor wall decor .st0{fill:#2c8af8}" at bounding box center [218, 596] width 120 height 36
click at [203, 587] on p "outdoor wall decor .st0{fill:#2c8af8}" at bounding box center [218, 596] width 120 height 36
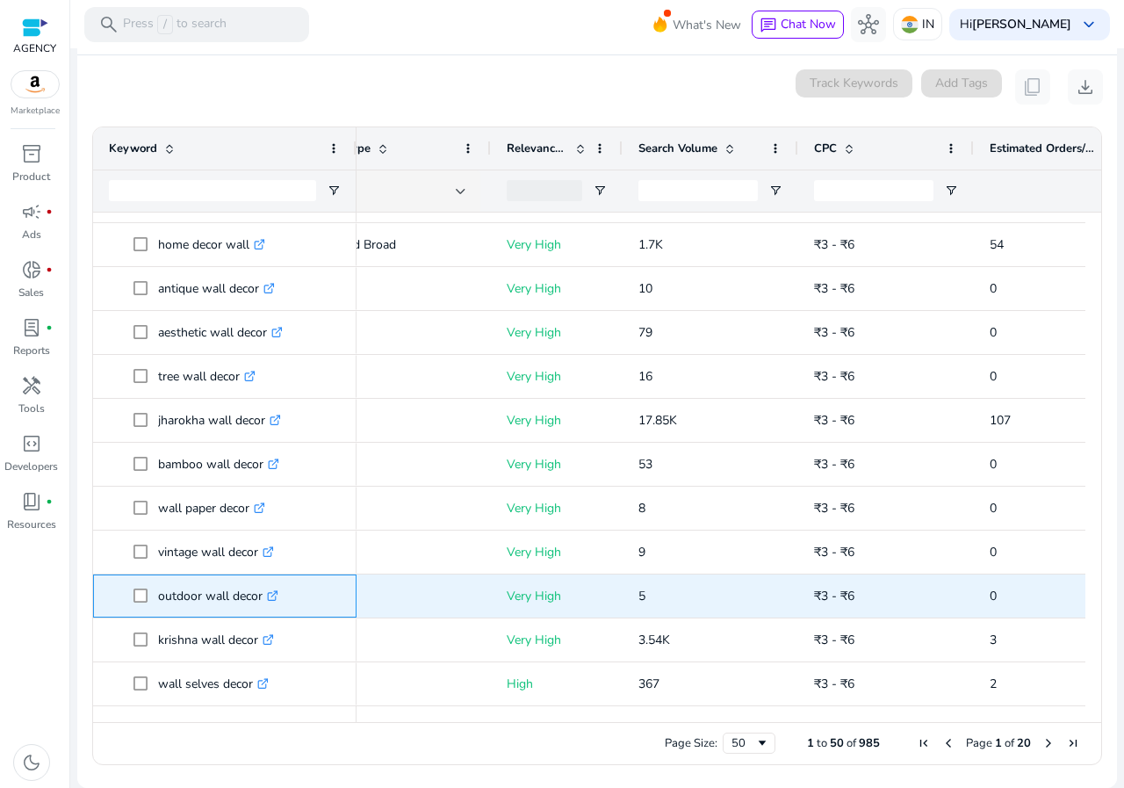
click at [205, 601] on p "outdoor wall decor .st0{fill:#2c8af8}" at bounding box center [218, 596] width 120 height 36
click at [201, 598] on p "outdoor wall decor .st0{fill:#2c8af8}" at bounding box center [218, 596] width 120 height 36
click at [244, 589] on p "outdoor wall decor .st0{fill:#2c8af8}" at bounding box center [218, 596] width 120 height 36
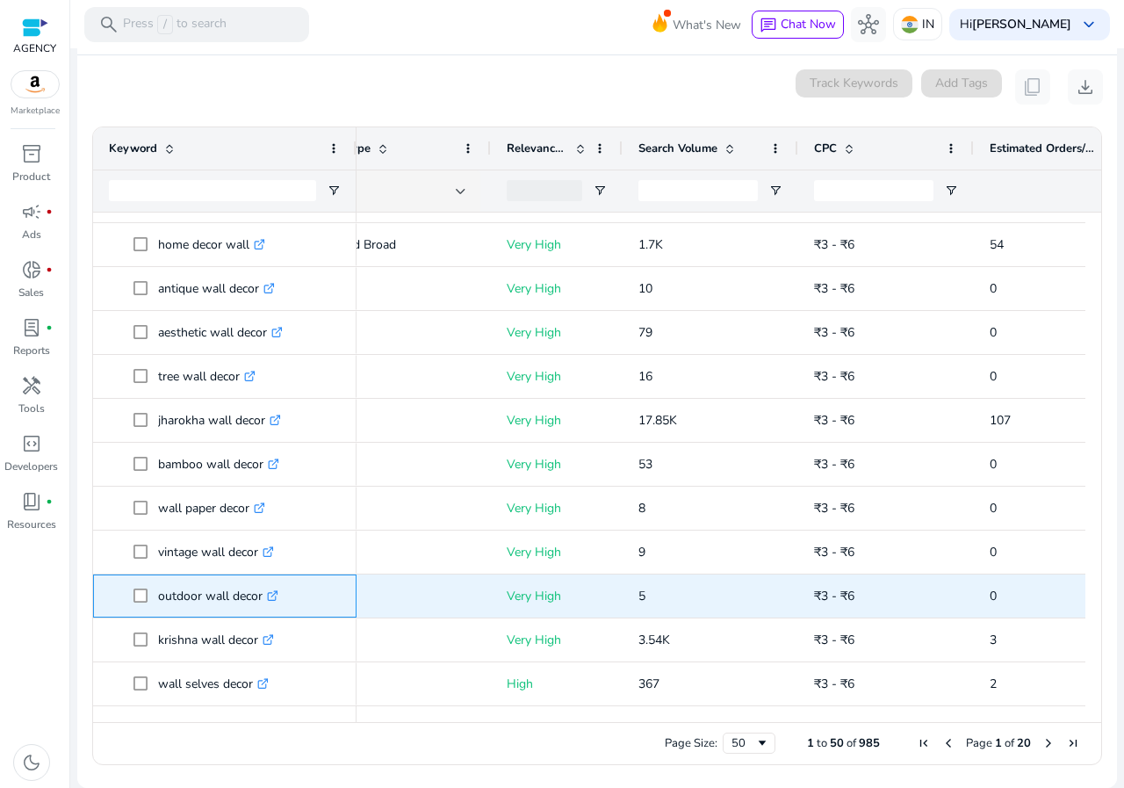
click at [211, 593] on p "outdoor wall decor .st0{fill:#2c8af8}" at bounding box center [218, 596] width 120 height 36
click at [211, 594] on p "outdoor wall decor .st0{fill:#2c8af8}" at bounding box center [218, 596] width 120 height 36
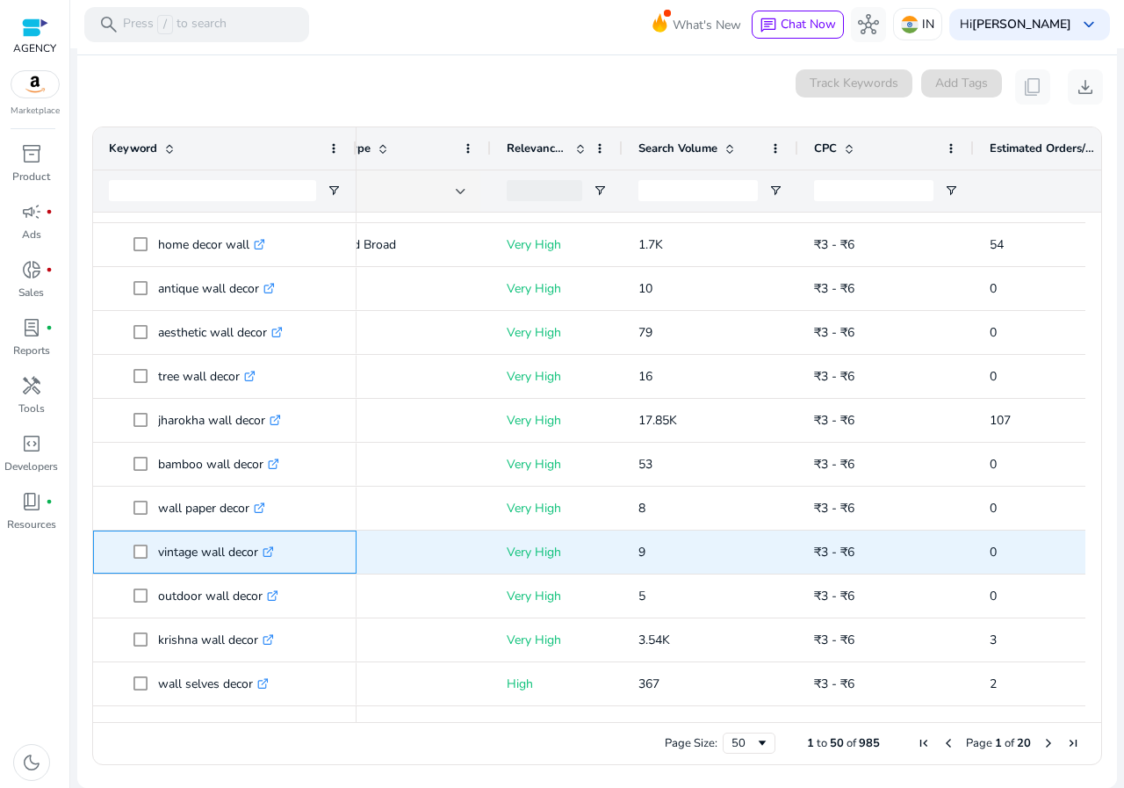
click at [166, 566] on p "vintage wall decor .st0{fill:#2c8af8}" at bounding box center [216, 552] width 116 height 36
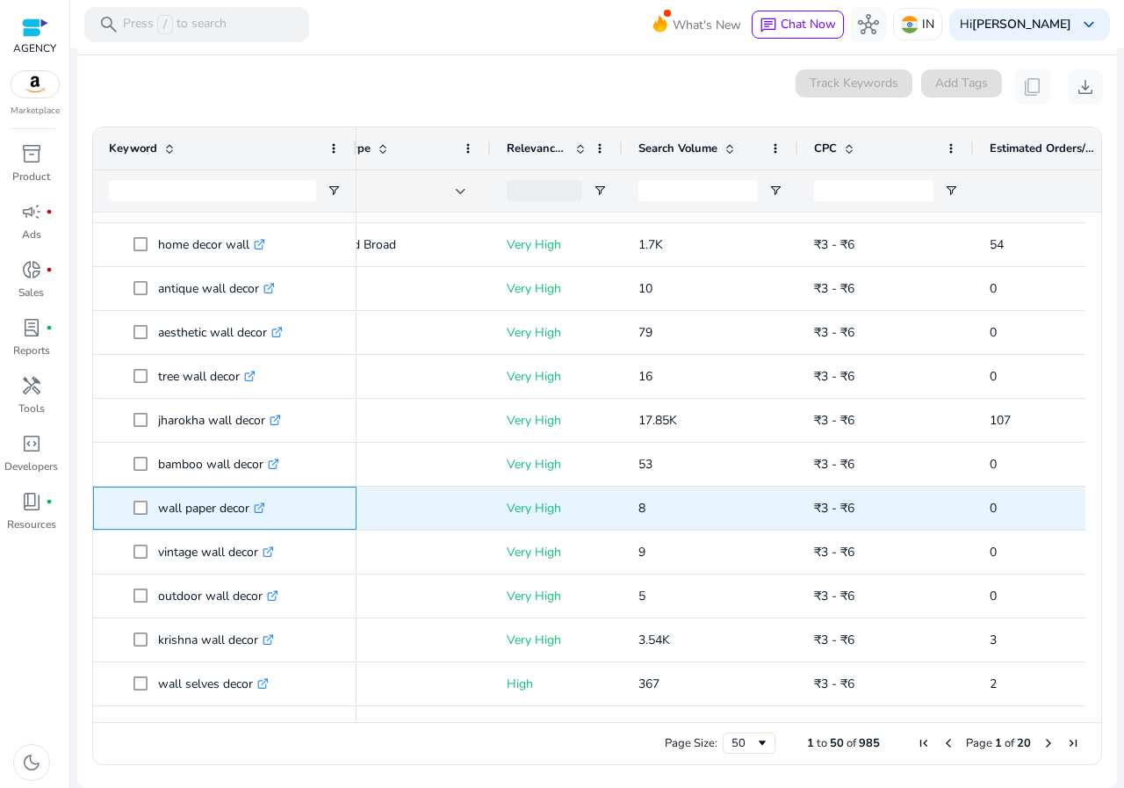
click at [179, 521] on p "wall paper decor .st0{fill:#2c8af8}" at bounding box center [211, 508] width 107 height 36
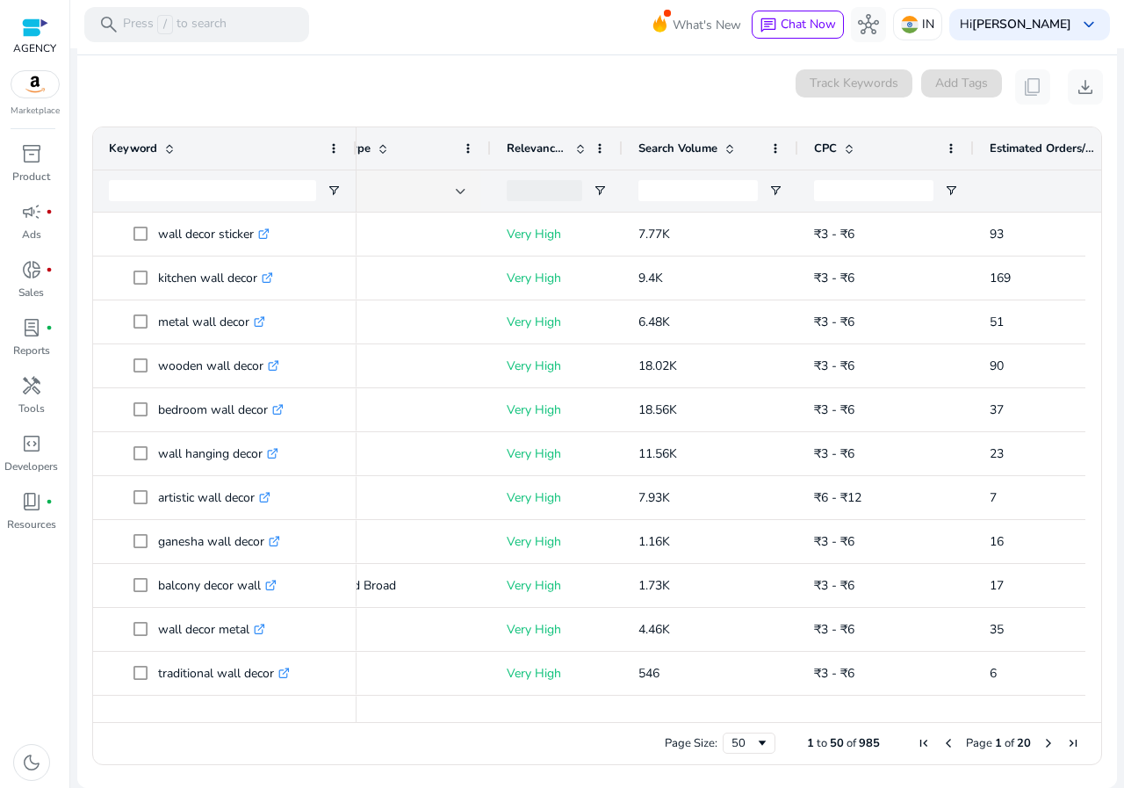
drag, startPoint x: 674, startPoint y: 714, endPoint x: 465, endPoint y: 706, distance: 209.1
click at [465, 706] on div at bounding box center [734, 714] width 1181 height 16
drag, startPoint x: 493, startPoint y: 724, endPoint x: 410, endPoint y: 719, distance: 82.7
click at [419, 722] on div "Page Size: 50 1 to 50 of 985 Page 1 of 20" at bounding box center [597, 743] width 1008 height 42
